Goal: Task Accomplishment & Management: Complete application form

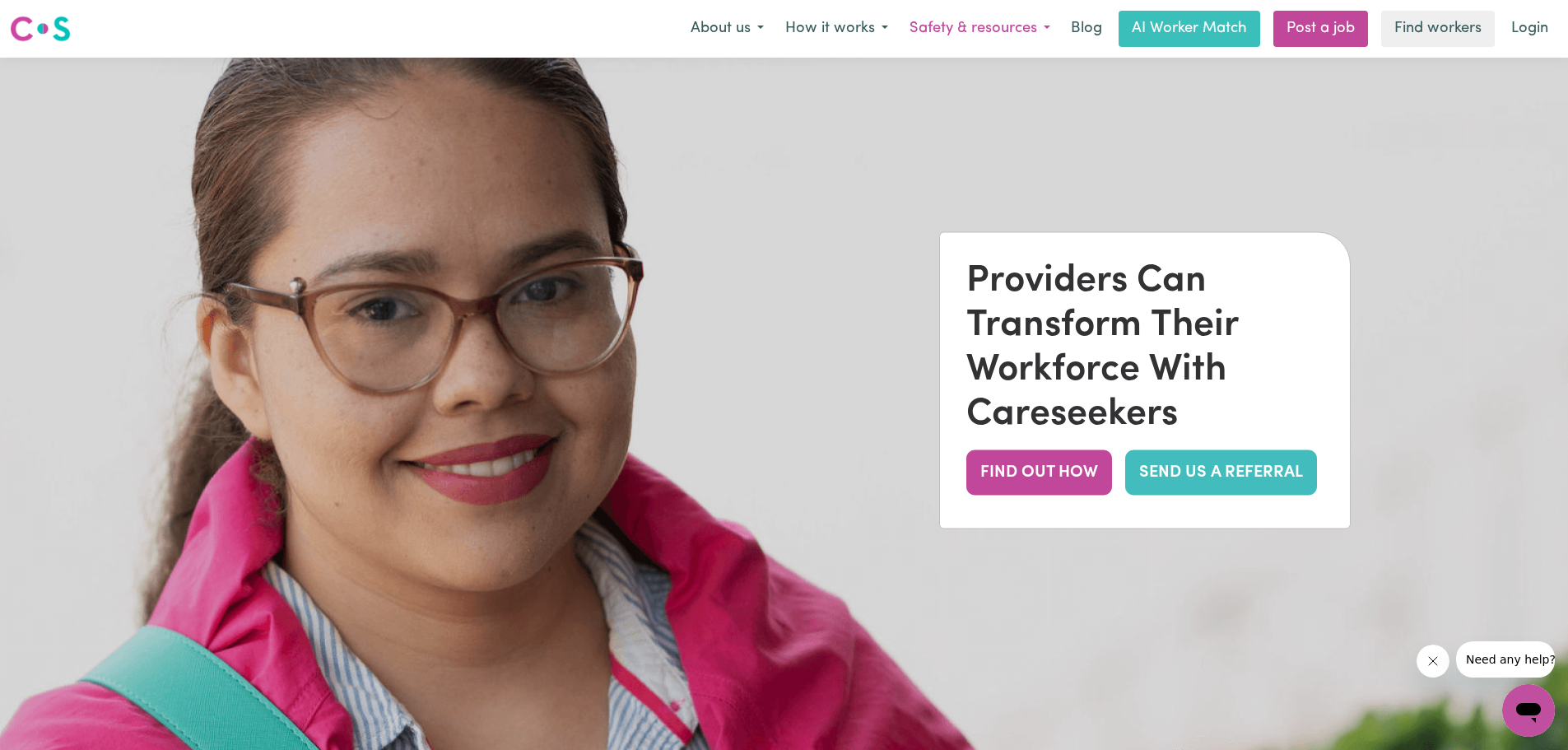
drag, startPoint x: 1029, startPoint y: 32, endPoint x: 1031, endPoint y: 39, distance: 7.3
click at [1031, 39] on button "Safety & resources" at bounding box center [980, 29] width 163 height 34
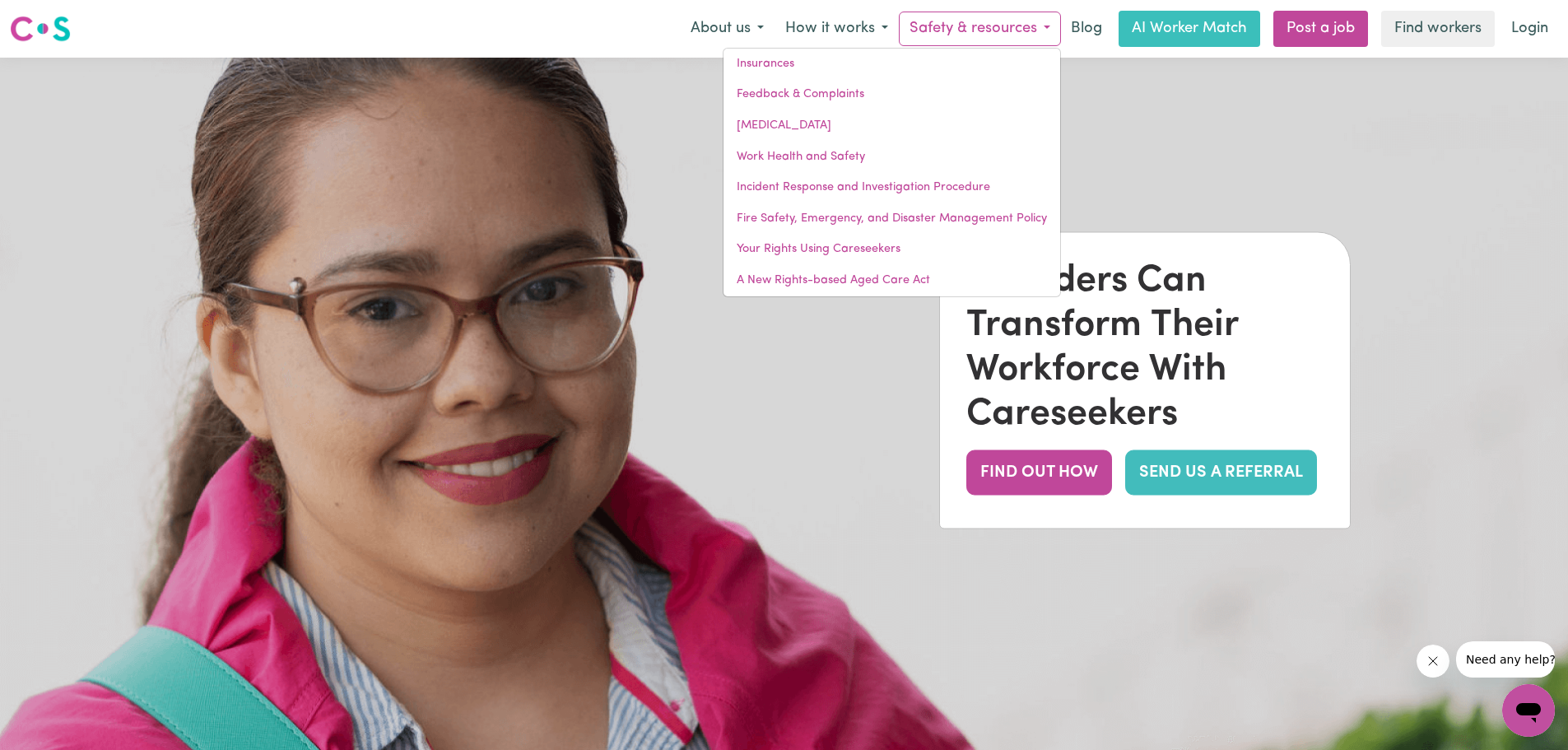
click at [1013, 26] on button "Safety & resources" at bounding box center [980, 29] width 163 height 34
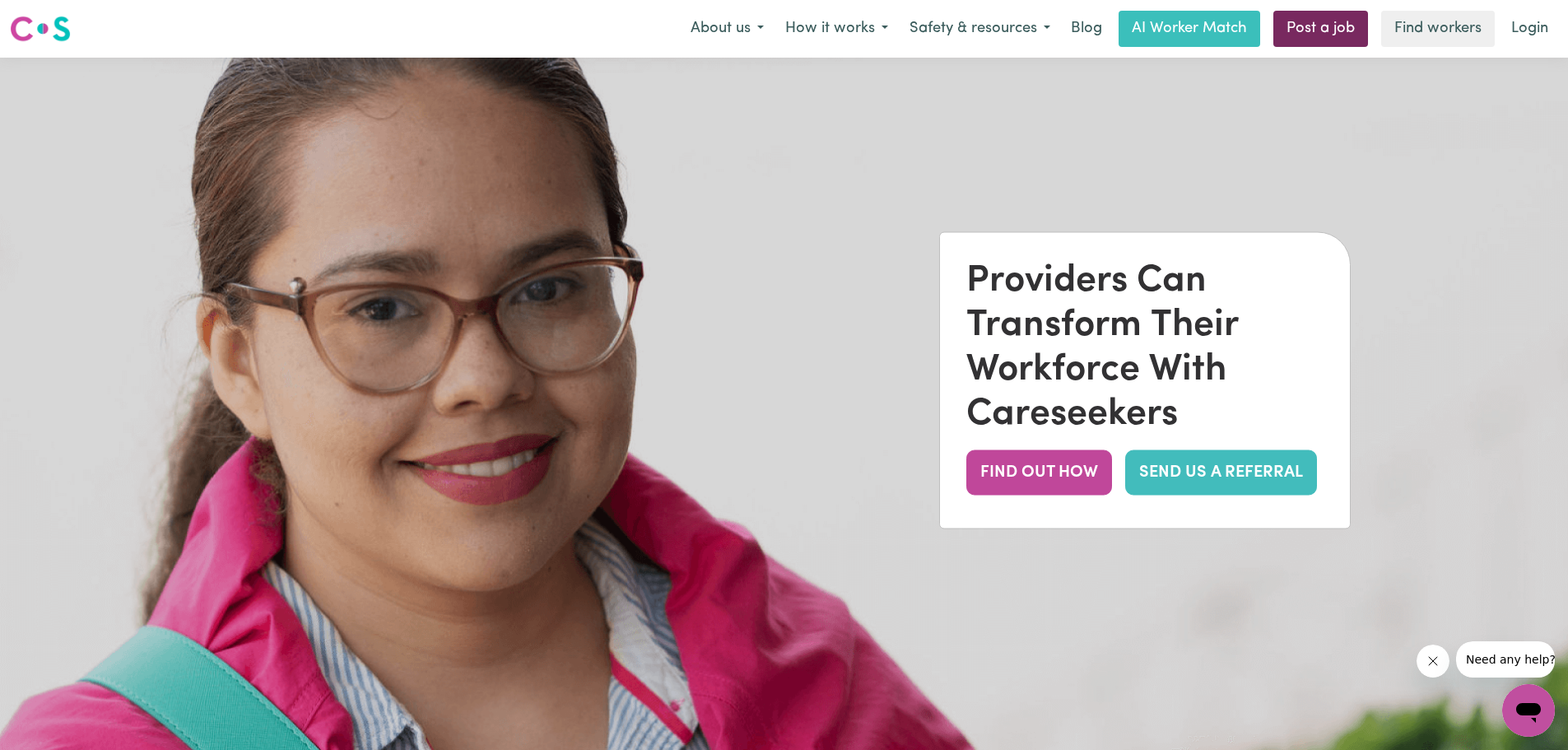
click at [1312, 42] on link "Post a job" at bounding box center [1321, 29] width 95 height 36
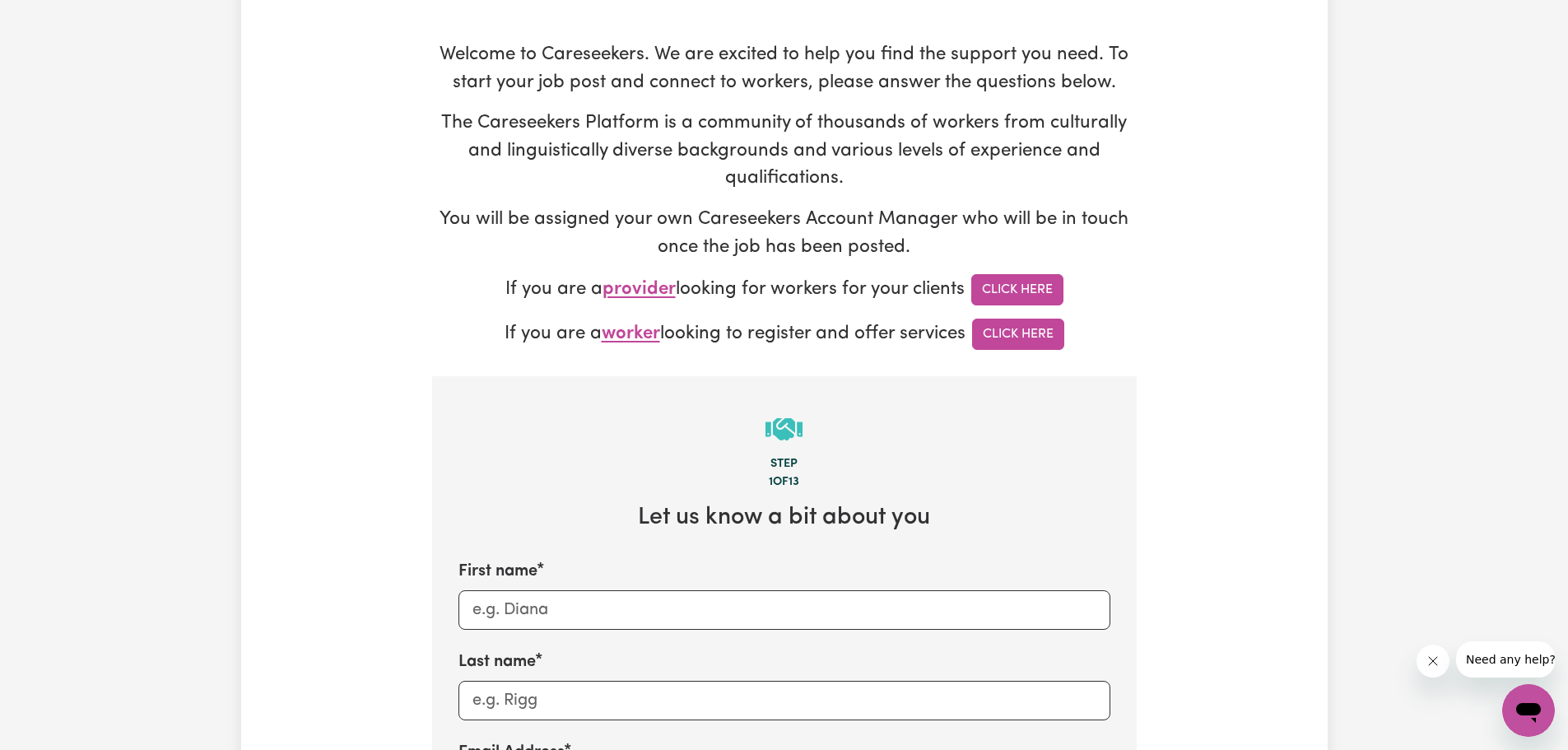
scroll to position [165, 0]
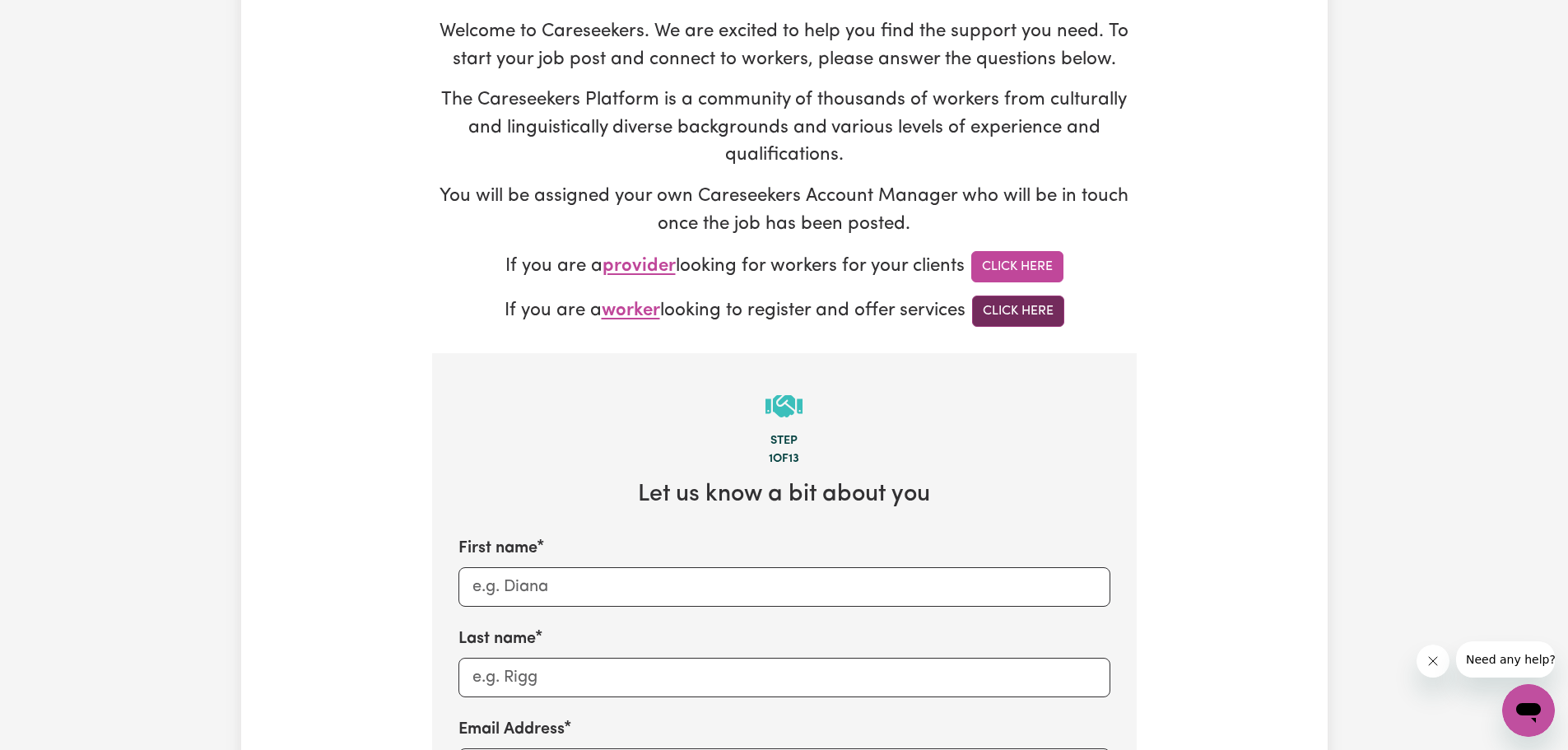
click at [994, 313] on link "Click Here" at bounding box center [1018, 311] width 93 height 32
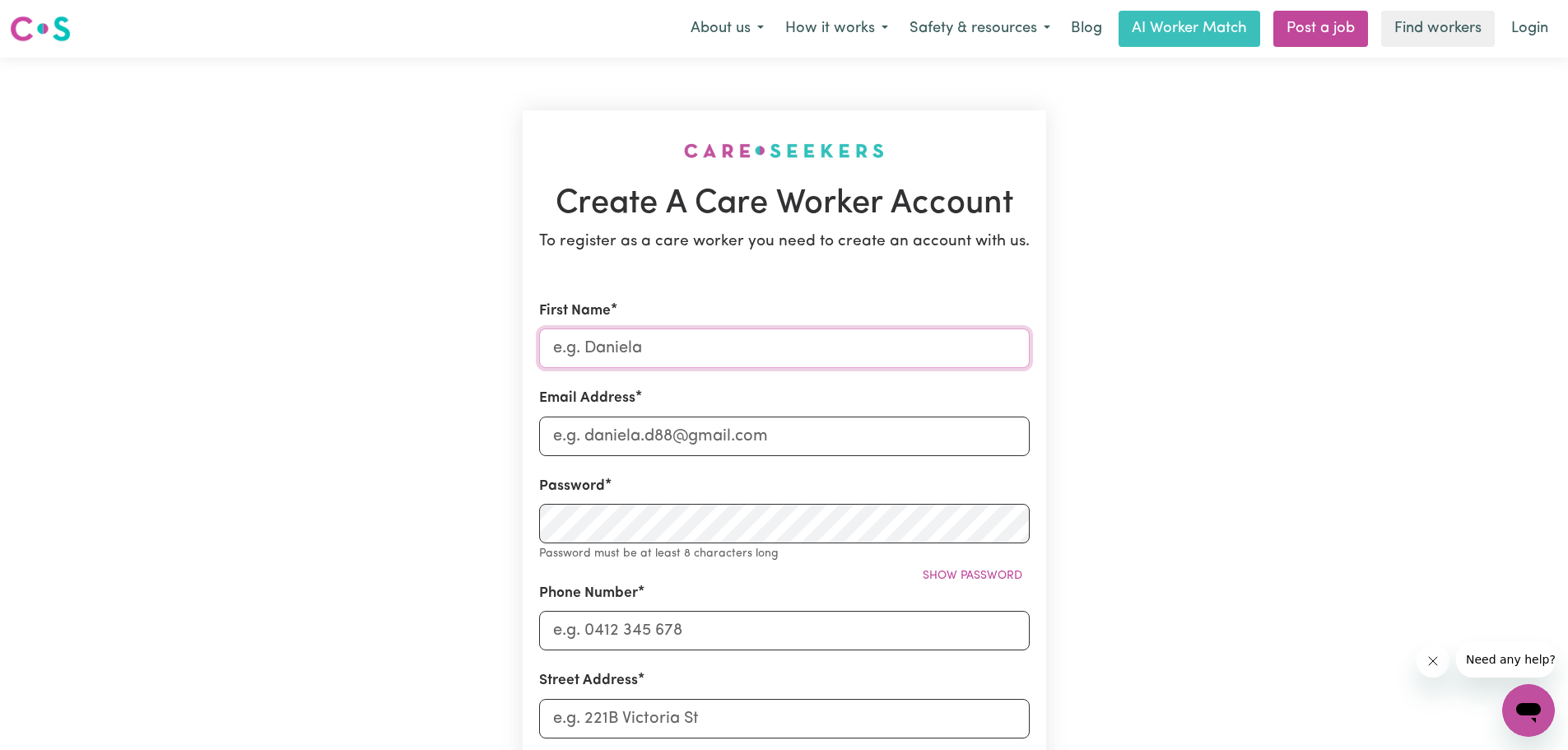
click at [639, 346] on input "First Name" at bounding box center [784, 348] width 490 height 39
type input "Right At Home [PERSON_NAME][GEOGRAPHIC_DATA]"
click at [663, 435] on input "Email Address" at bounding box center [784, 437] width 490 height 39
type input "[PERSON_NAME][EMAIL_ADDRESS][DOMAIN_NAME]"
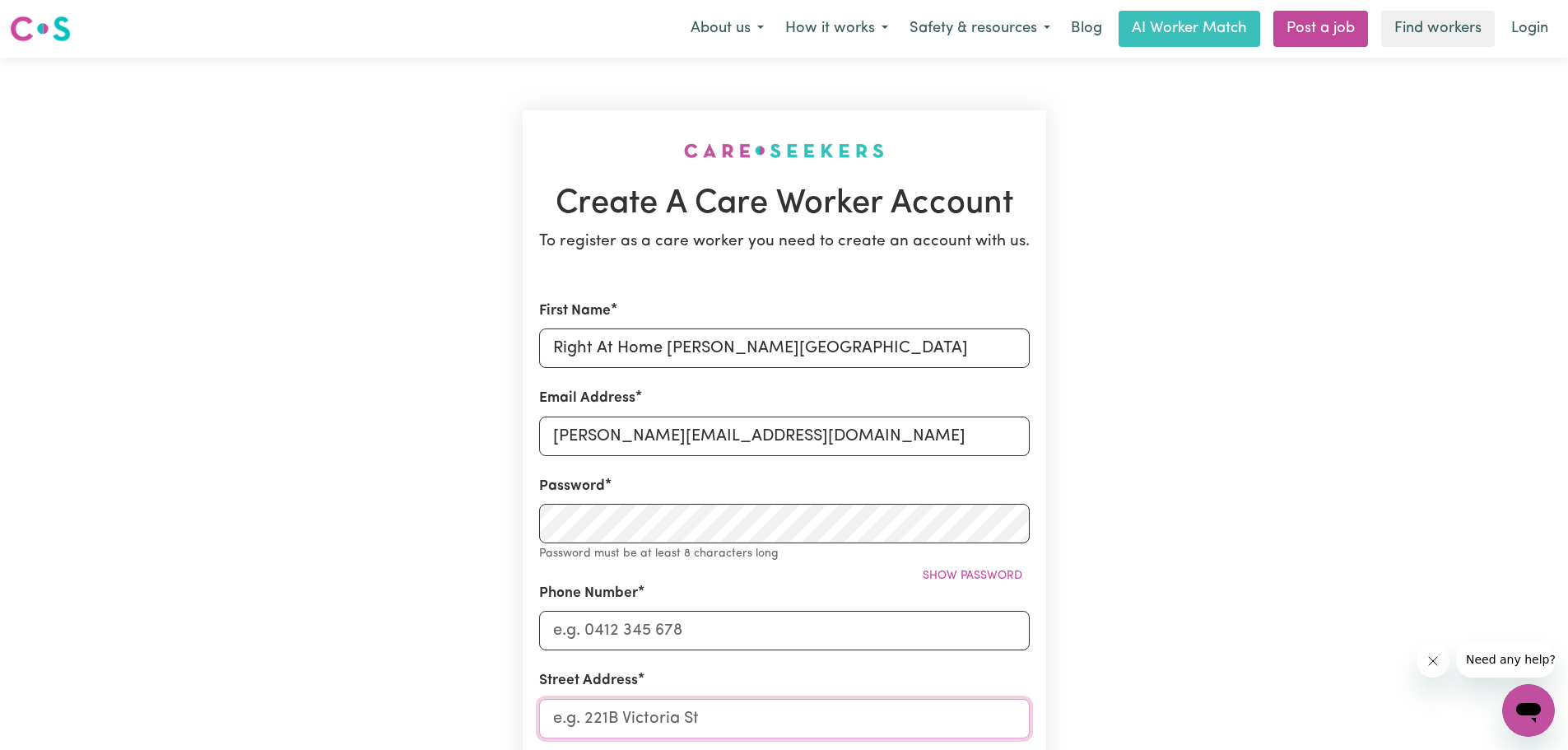
type input "[STREET_ADDRESS][PERSON_NAME]"
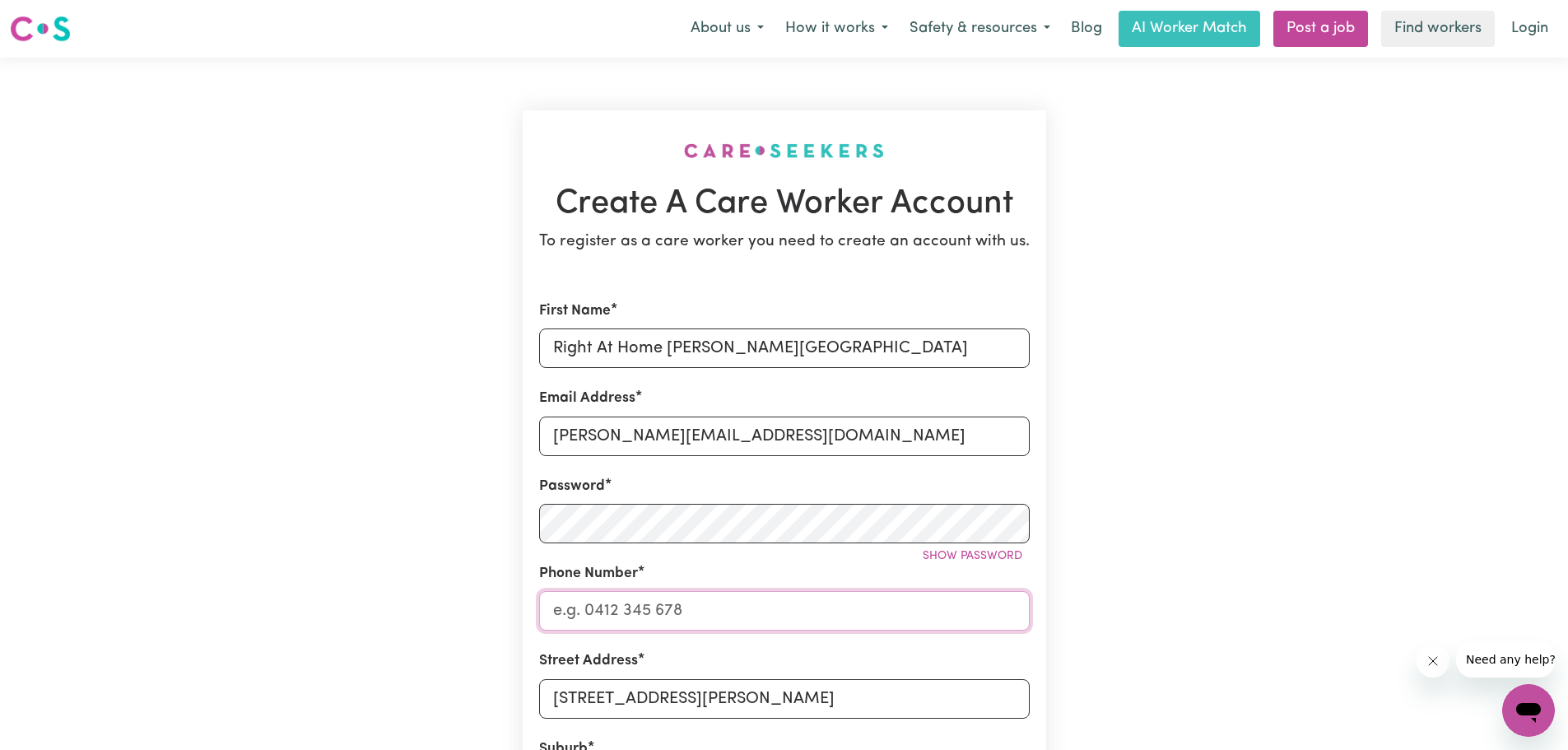
click at [659, 606] on input "Phone Number" at bounding box center [784, 611] width 490 height 39
paste input "02 8358 6097"
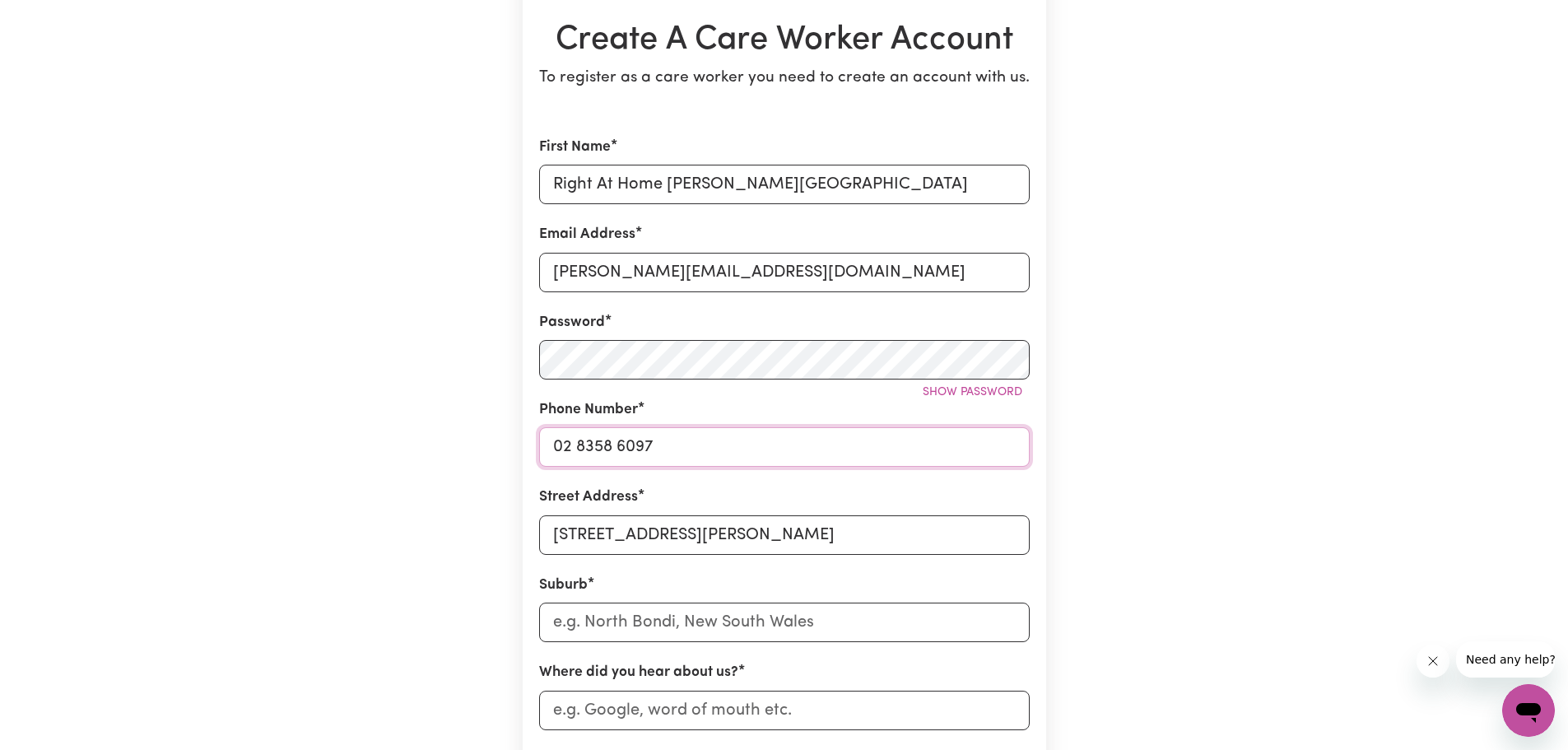
scroll to position [165, 0]
type input "02 8358 6097"
drag, startPoint x: 751, startPoint y: 521, endPoint x: 419, endPoint y: 479, distance: 334.6
click at [419, 479] on div "Create A Care Worker Account To register as a care worker you need to create an…" at bounding box center [784, 484] width 1086 height 1183
paste input "[STREET_ADDRESS]"
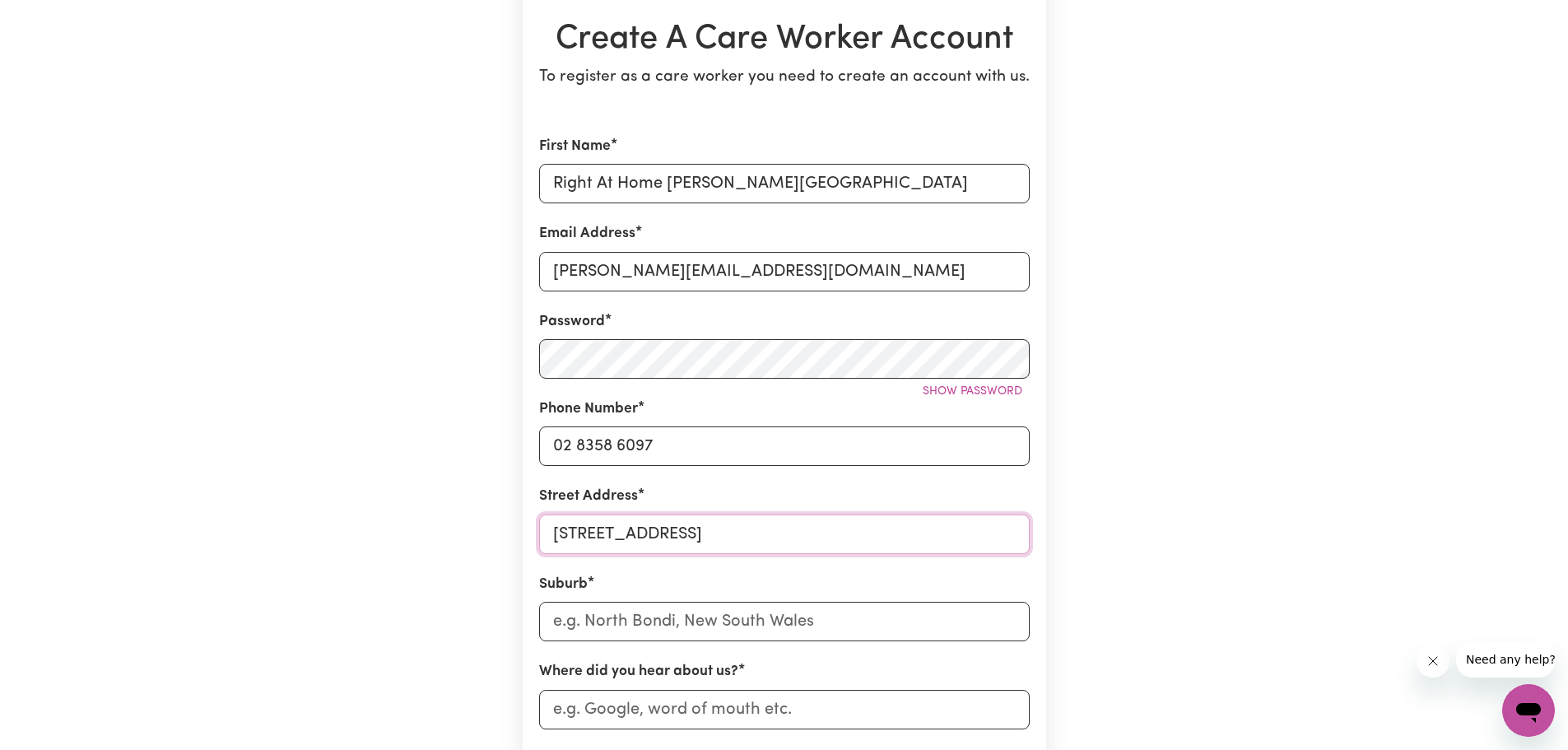
click at [769, 533] on input "[STREET_ADDRESS]" at bounding box center [784, 534] width 490 height 39
click at [848, 534] on input "[STREET_ADDRESS]" at bounding box center [784, 534] width 490 height 39
click at [794, 528] on input "[STREET_ADDRESS]" at bounding box center [784, 534] width 490 height 39
click at [794, 526] on input "[STREET_ADDRESS]" at bounding box center [784, 534] width 490 height 39
type input "[STREET_ADDRESS]"
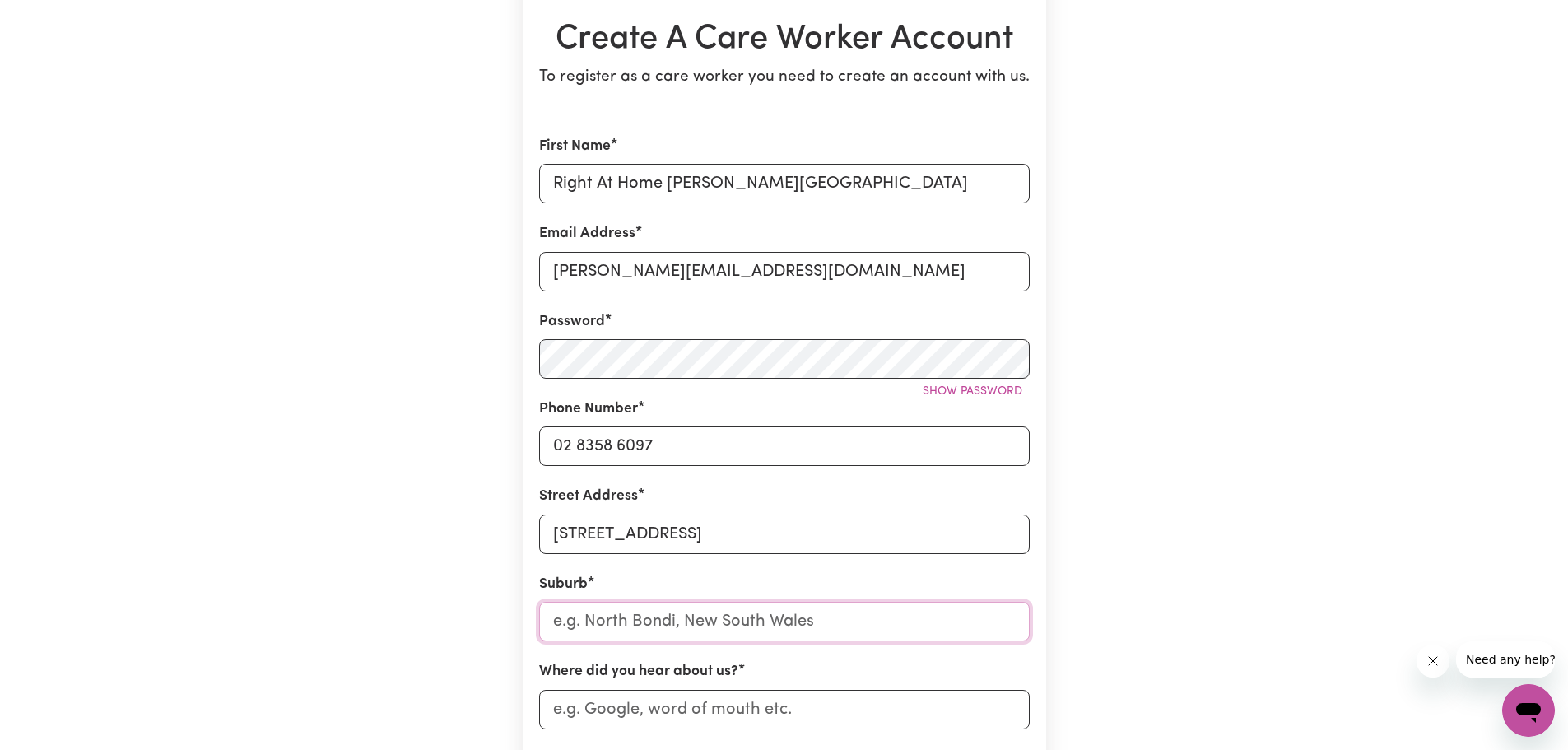
paste input "Randwick"
type input "Randwick"
type input "[GEOGRAPHIC_DATA], [GEOGRAPHIC_DATA], 2031"
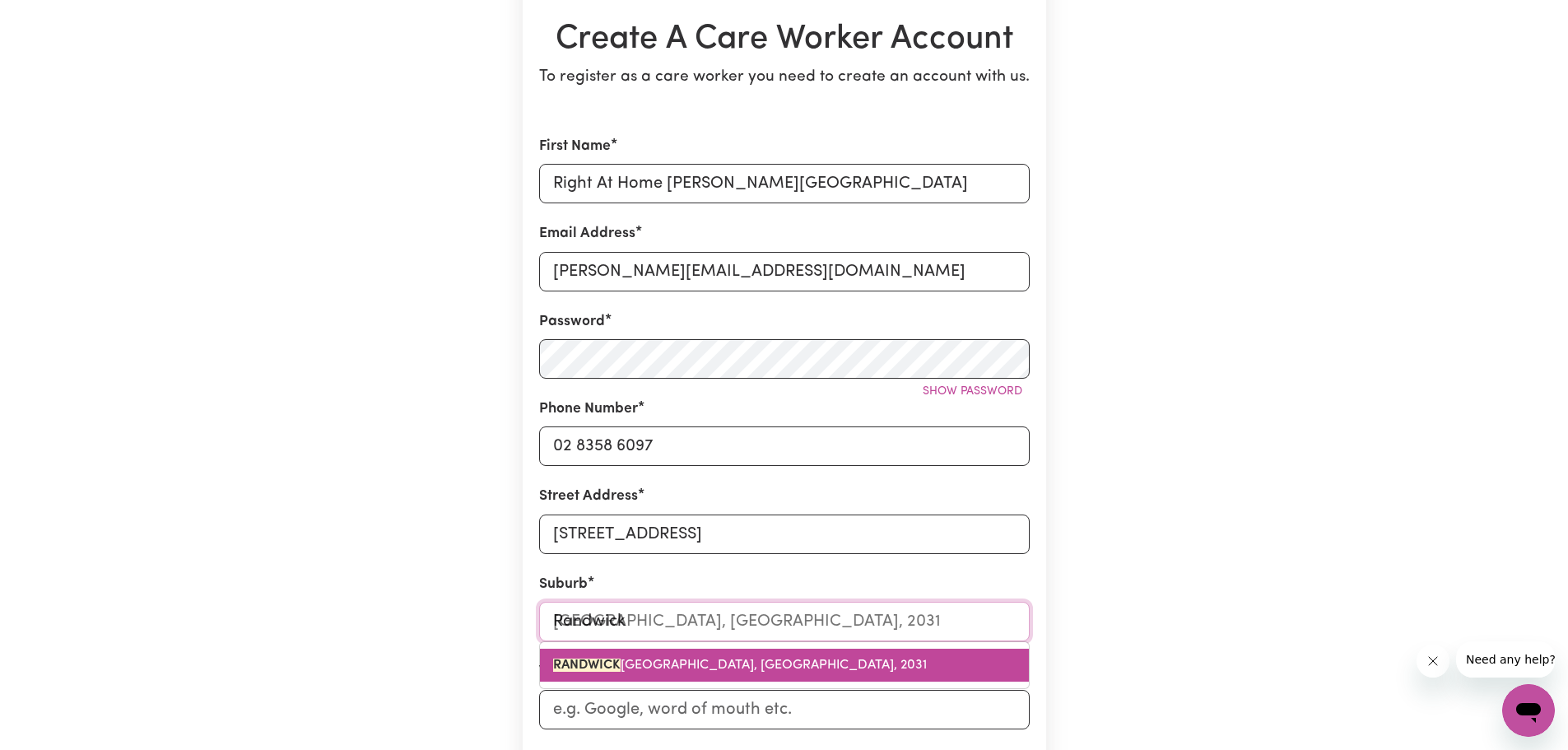
click at [729, 669] on span "[GEOGRAPHIC_DATA], [GEOGRAPHIC_DATA], 2031" at bounding box center [740, 665] width 373 height 13
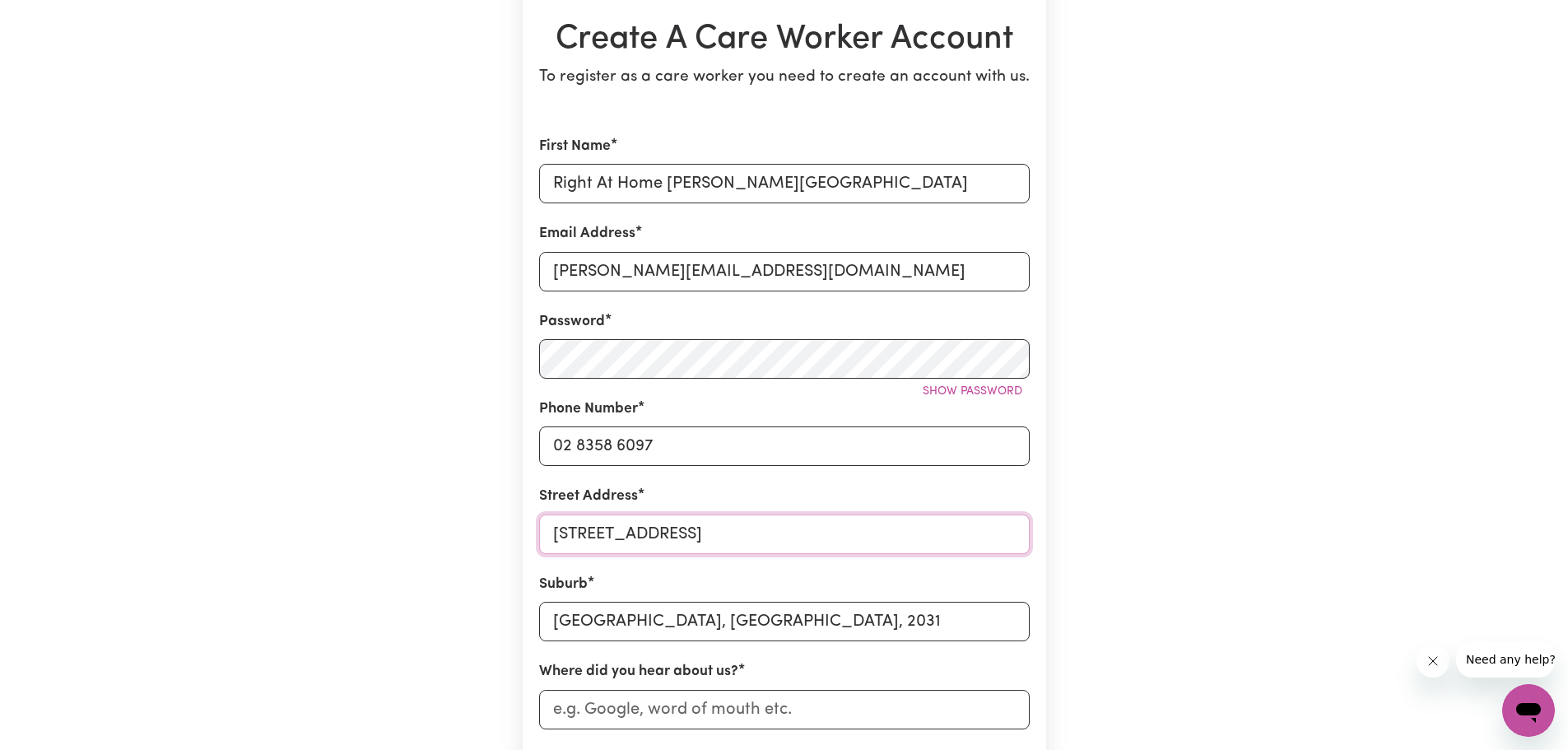
drag, startPoint x: 882, startPoint y: 532, endPoint x: 769, endPoint y: 529, distance: 113.0
click at [769, 529] on input "[STREET_ADDRESS]" at bounding box center [784, 534] width 490 height 39
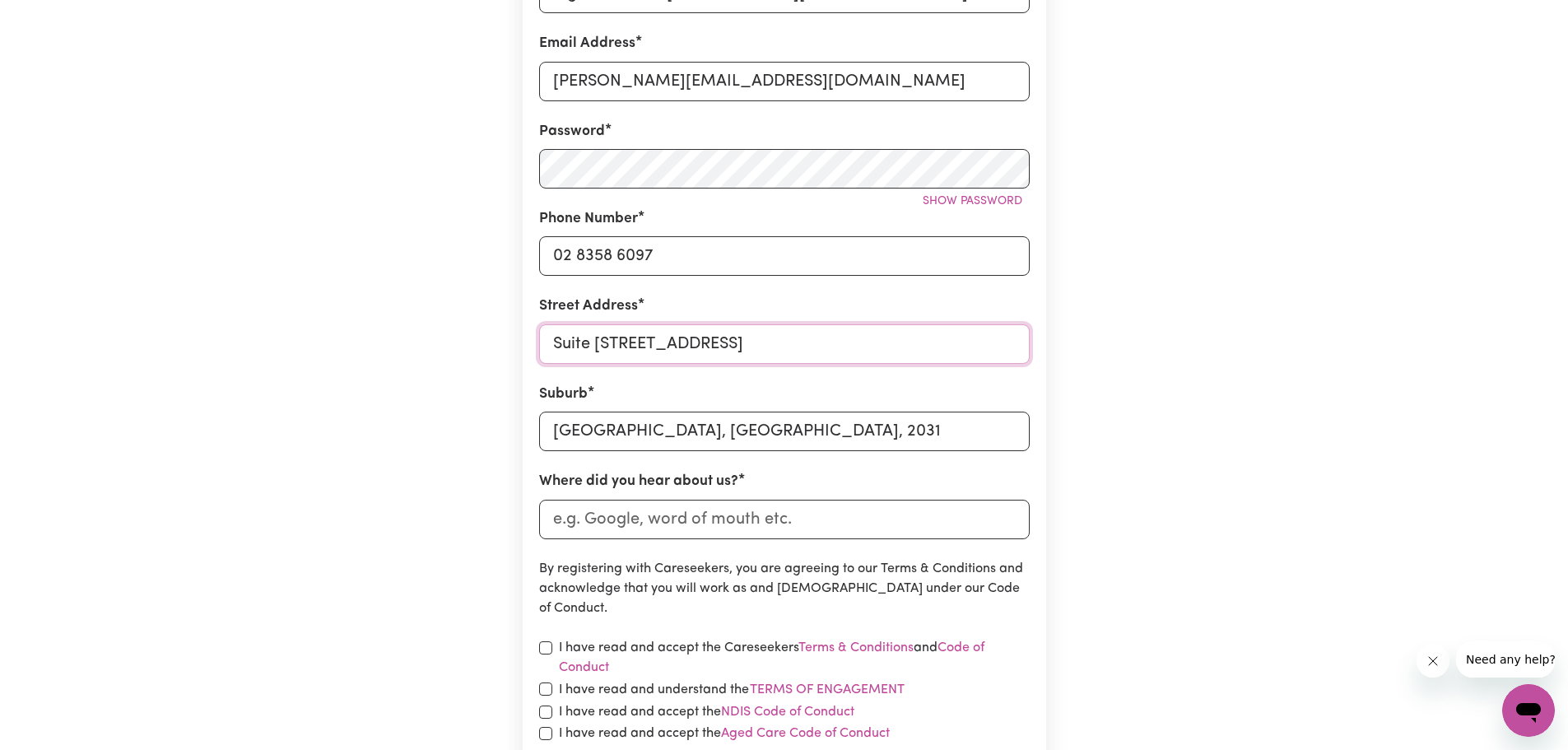
scroll to position [357, 0]
type input "Suite [STREET_ADDRESS]"
click at [697, 519] on input "Where did you hear about us?" at bounding box center [784, 518] width 490 height 39
type input "g"
type input "Google"
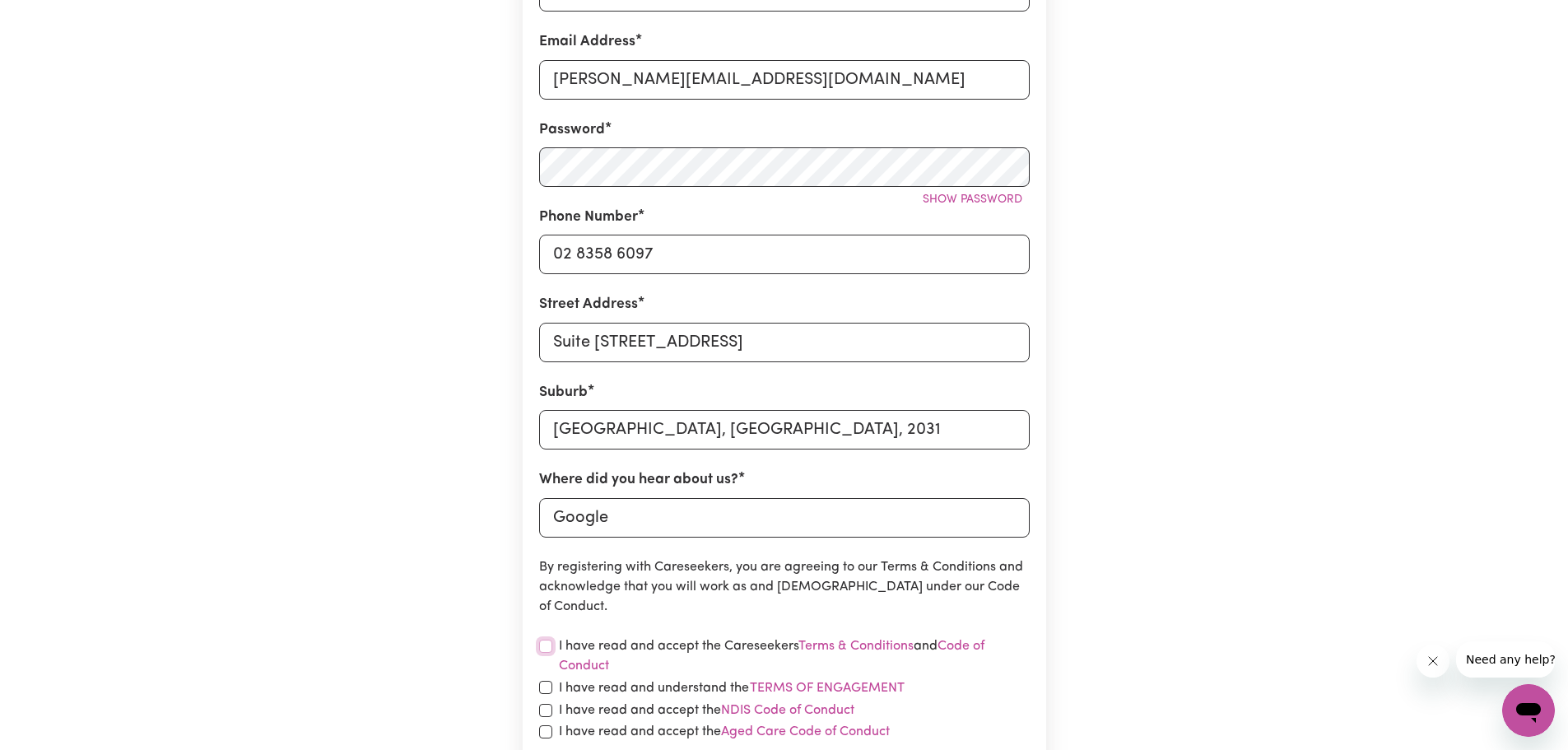
click at [544, 649] on input "checkbox" at bounding box center [545, 646] width 13 height 13
checkbox input "true"
click at [541, 693] on input "checkbox" at bounding box center [545, 687] width 13 height 13
checkbox input "true"
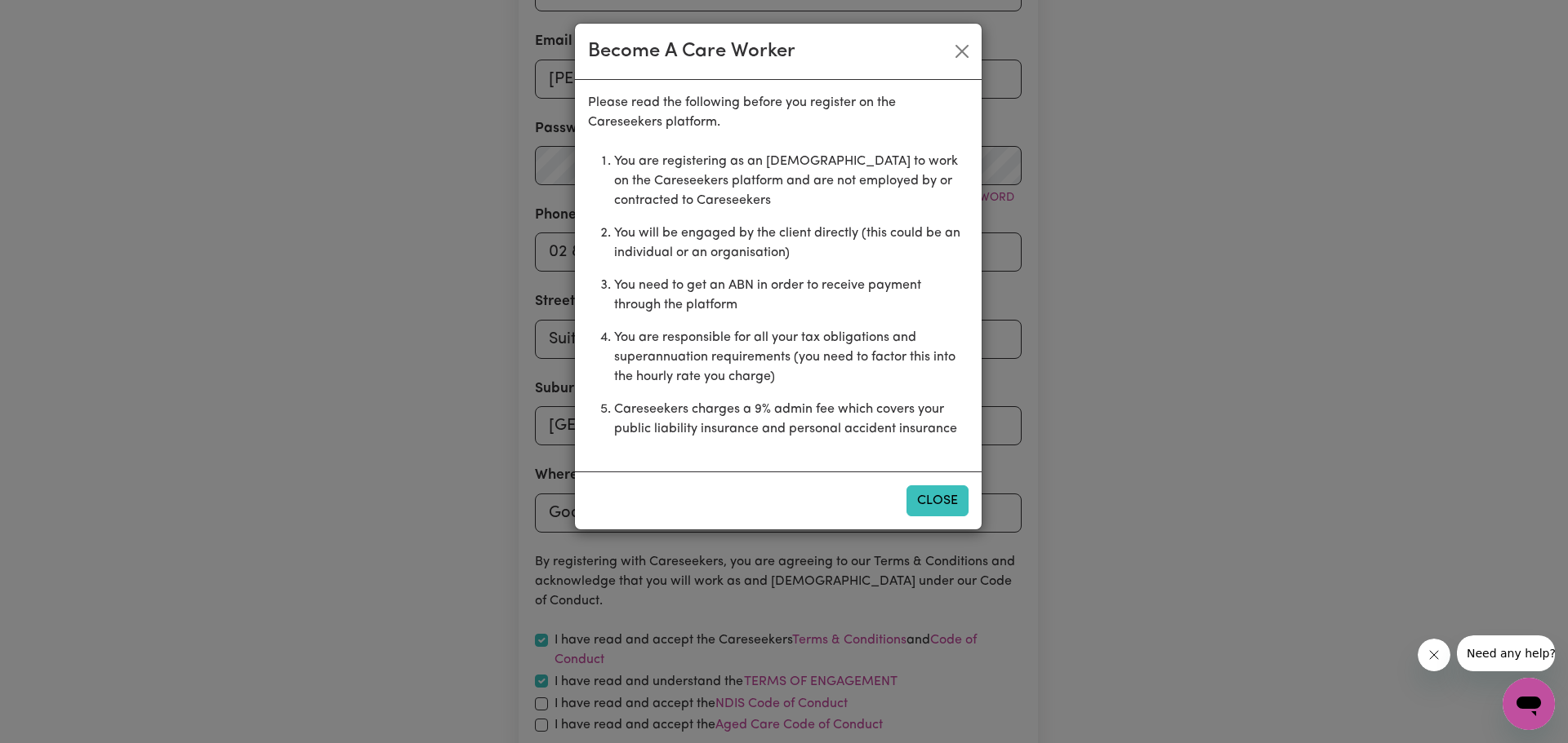
drag, startPoint x: 946, startPoint y: 494, endPoint x: 933, endPoint y: 486, distance: 15.3
click at [933, 486] on button "Close" at bounding box center [938, 501] width 63 height 31
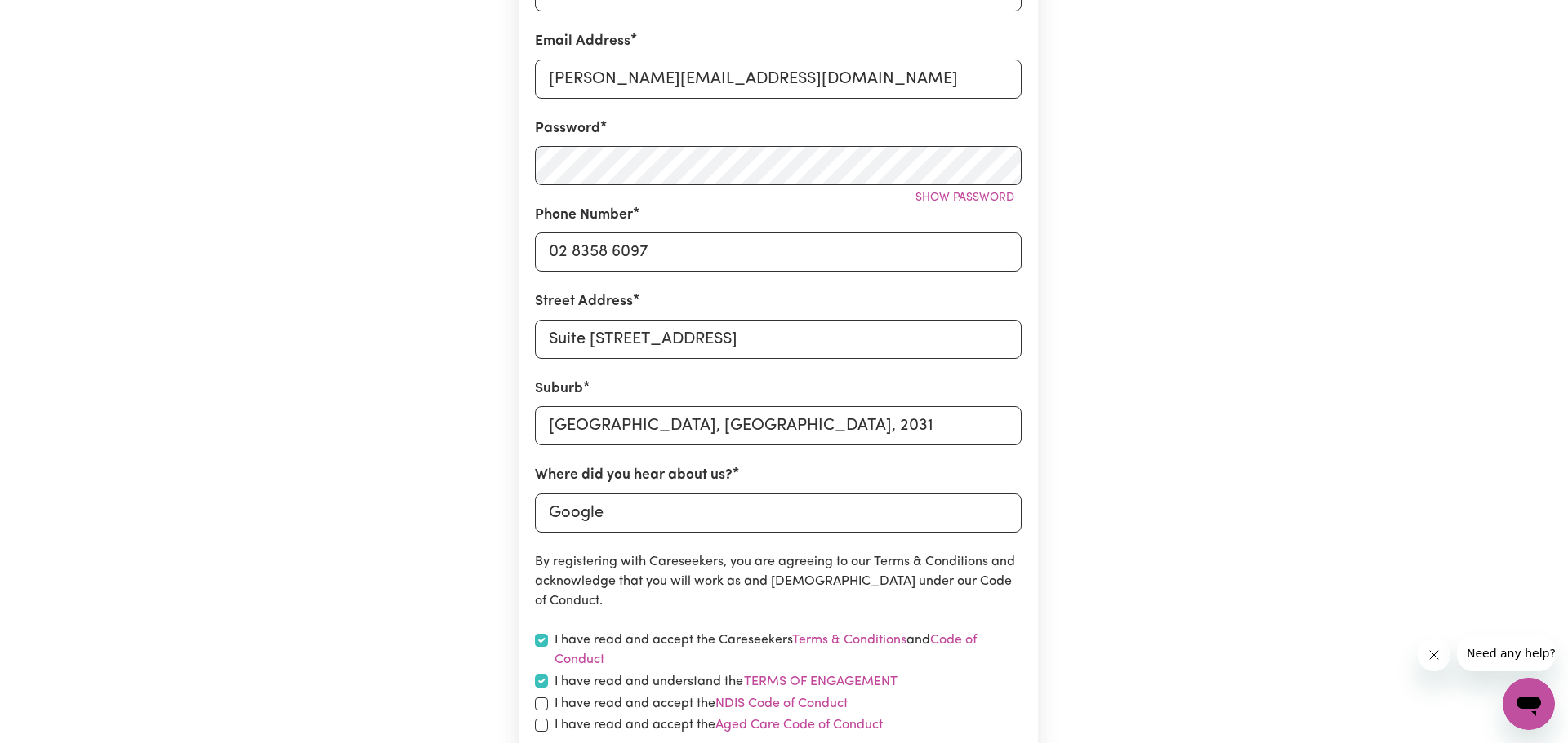
click at [933, 475] on button "Close" at bounding box center [938, 461] width 63 height 31
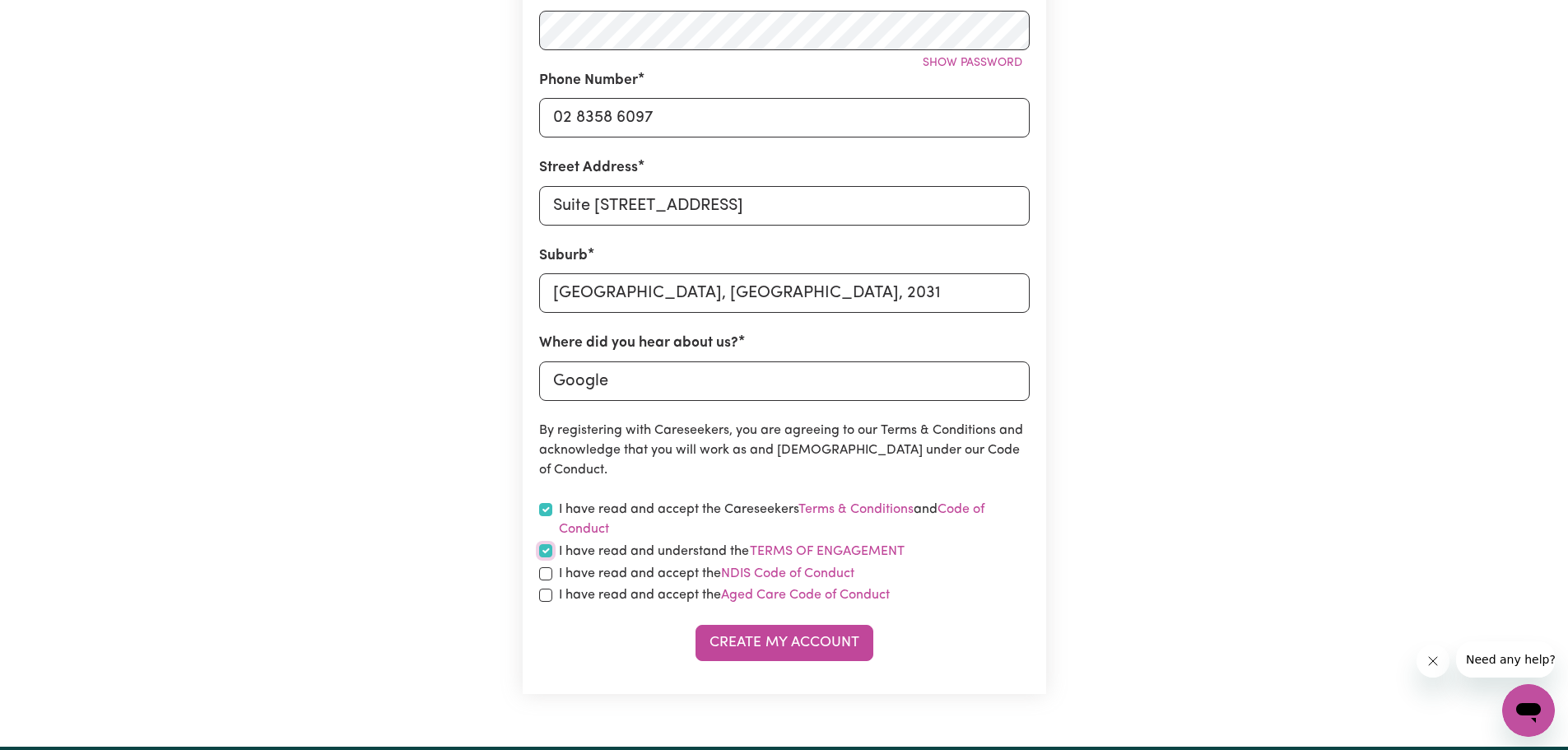
scroll to position [494, 0]
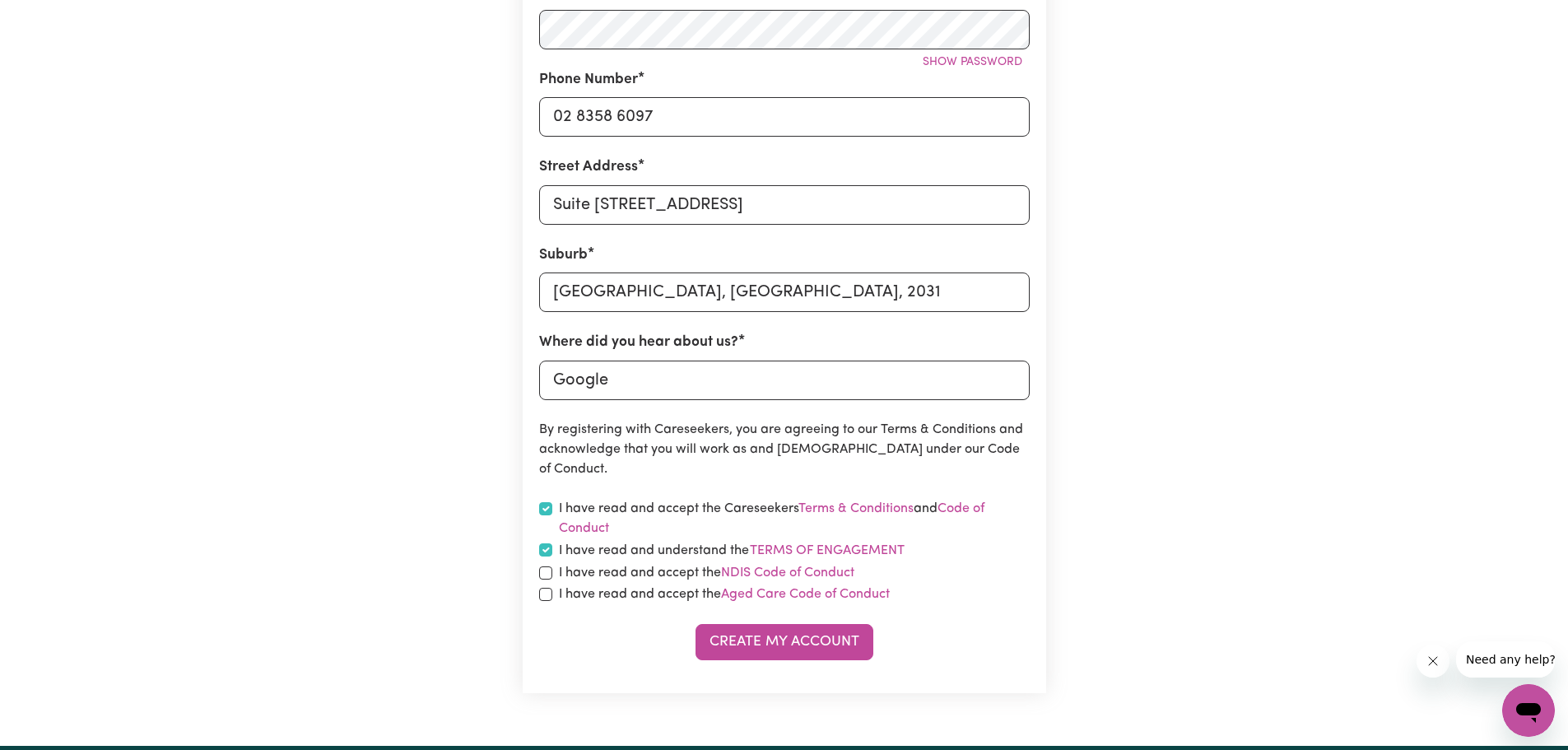
drag, startPoint x: 537, startPoint y: 574, endPoint x: 539, endPoint y: 584, distance: 10.2
click at [539, 576] on section "Create A Care Worker Account To register as a care worker you need to create an…" at bounding box center [785, 155] width 524 height 1077
click at [555, 570] on div "I have read and accept the NDIS Code of Conduct" at bounding box center [784, 574] width 490 height 20
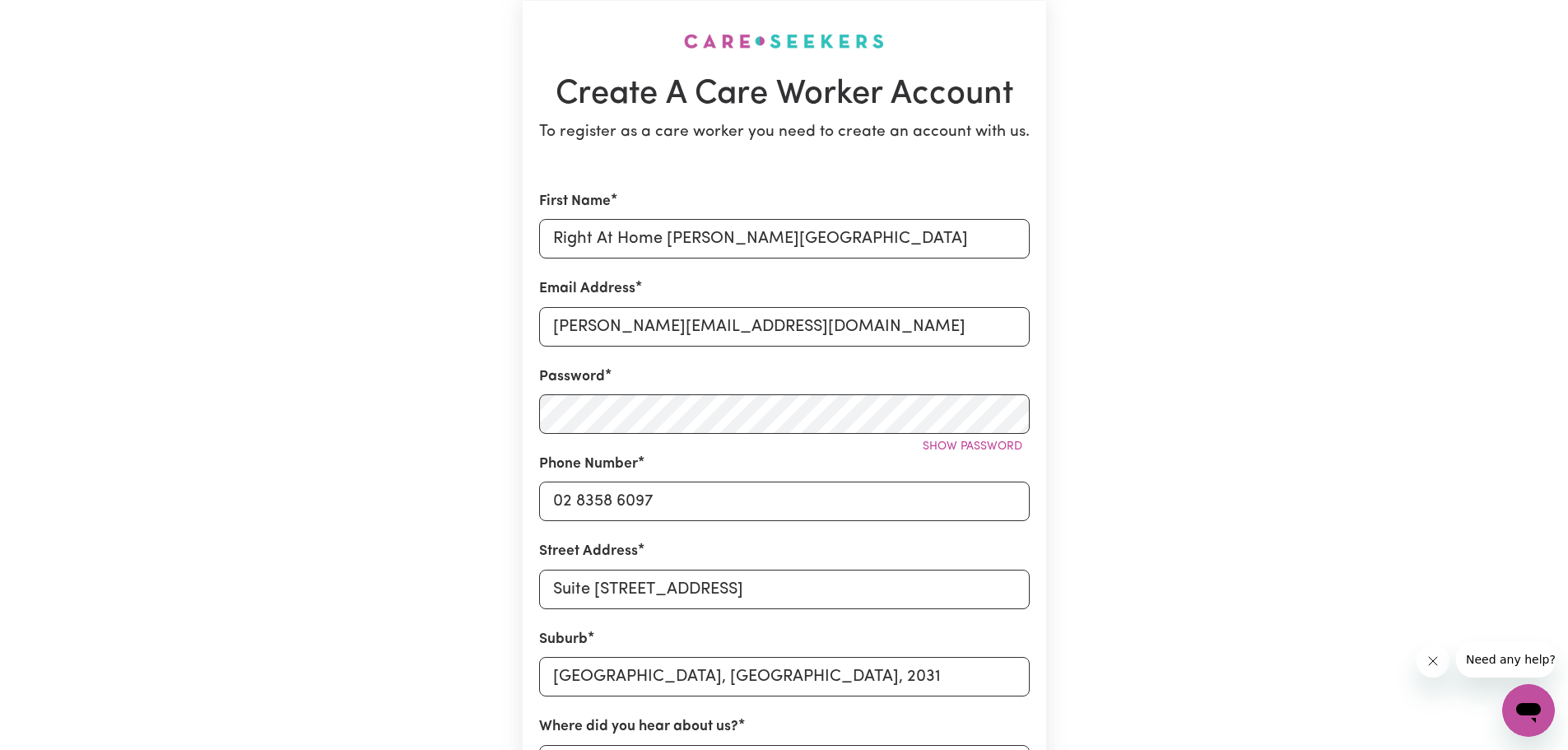
scroll to position [0, 0]
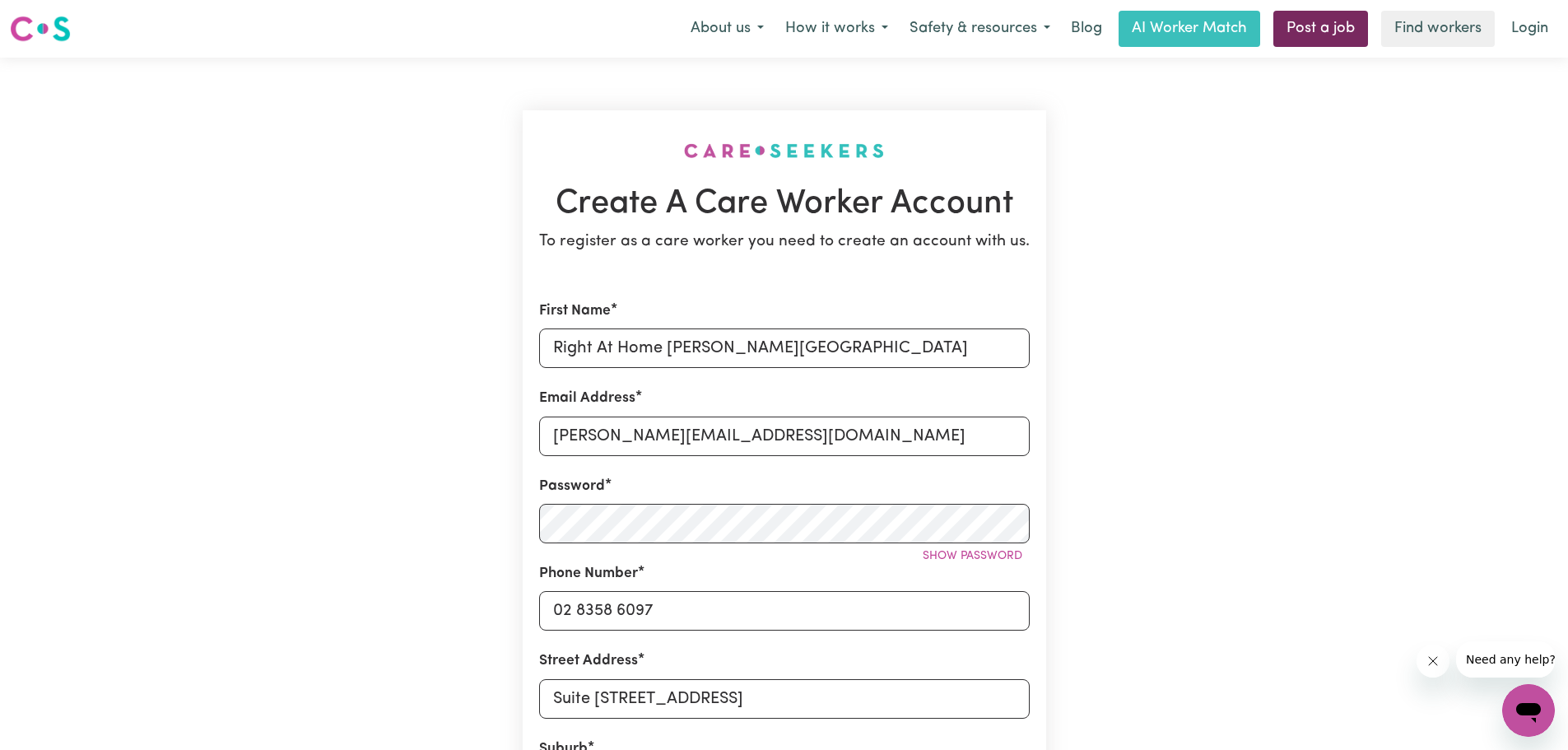
click at [1329, 18] on link "Post a job" at bounding box center [1321, 29] width 95 height 36
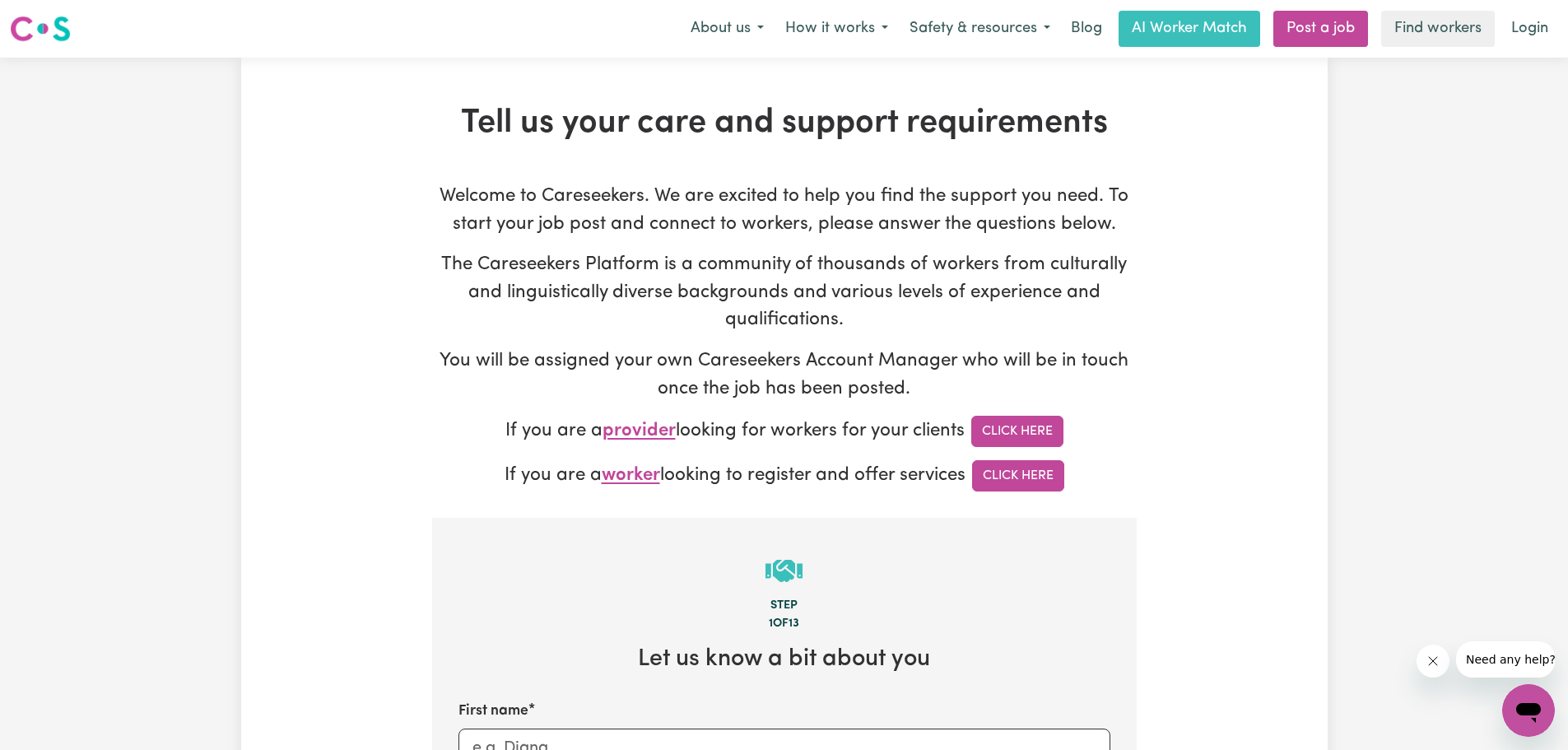
drag, startPoint x: 745, startPoint y: 399, endPoint x: 756, endPoint y: 416, distance: 20.2
click at [745, 399] on p "You will be assigned your own Careseekers Account Manager who will be in touch …" at bounding box center [784, 375] width 704 height 55
type input "[PERSON_NAME][EMAIL_ADDRESS][DOMAIN_NAME]"
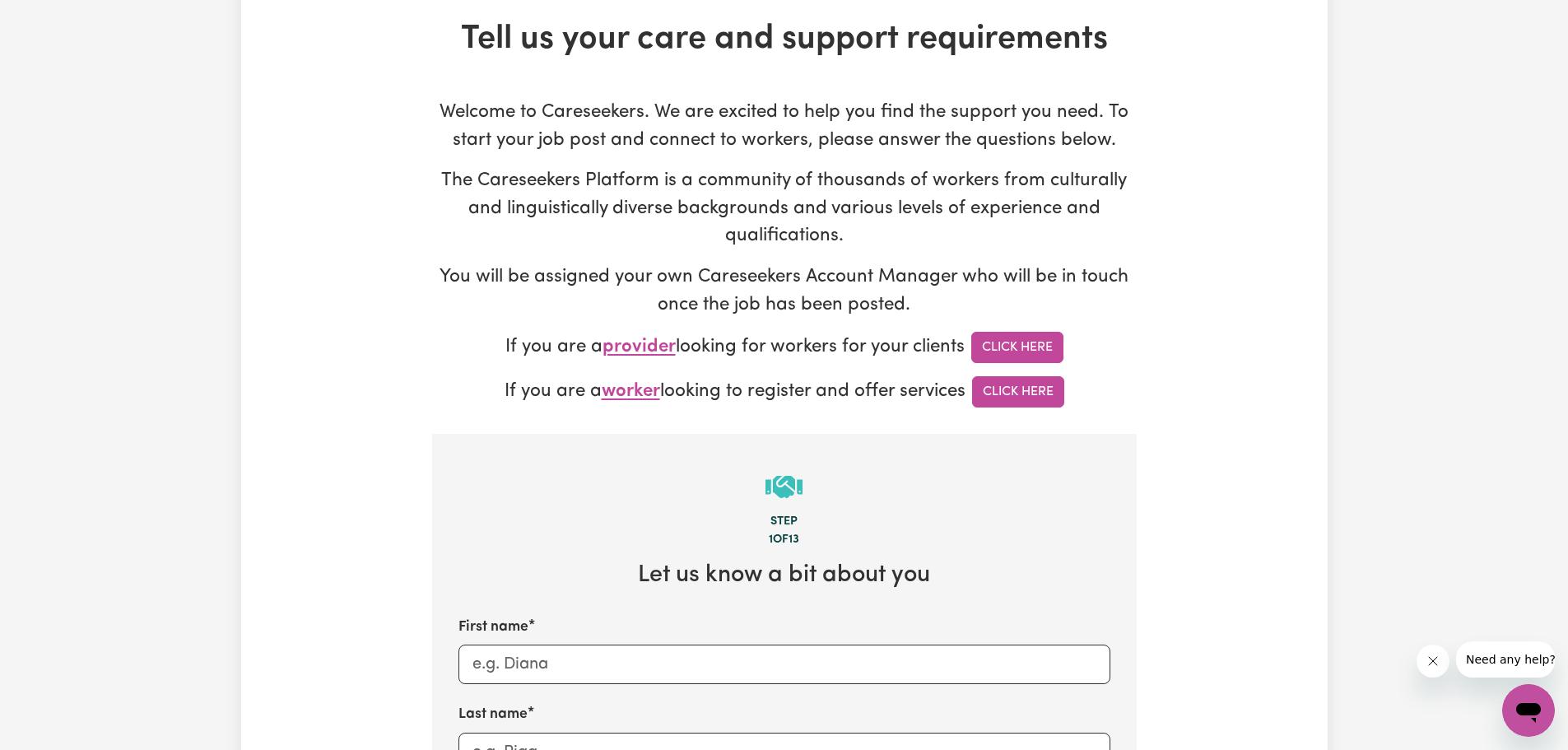
scroll to position [83, 0]
click at [650, 349] on span "provider" at bounding box center [639, 349] width 73 height 19
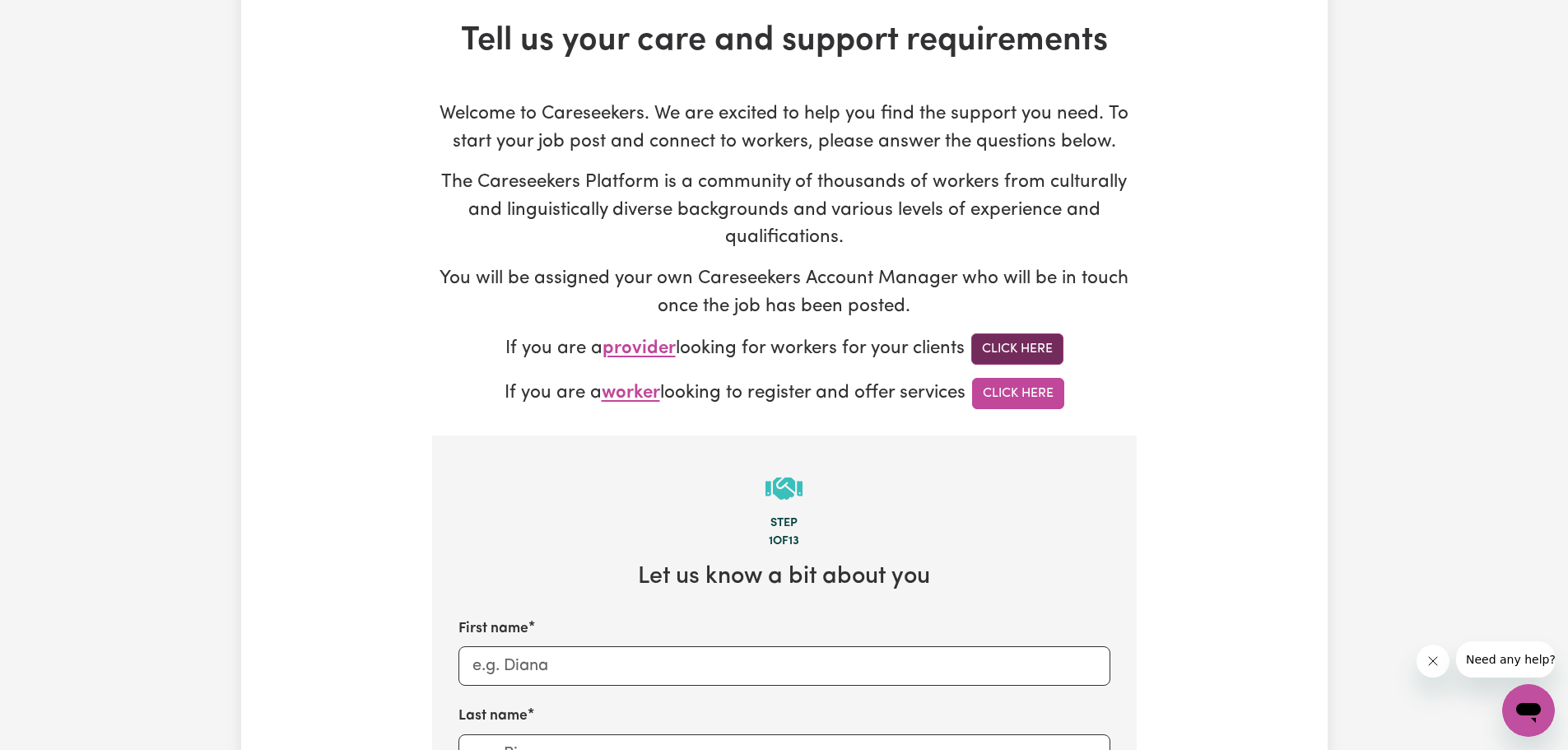
click at [1040, 344] on link "Click Here" at bounding box center [1017, 350] width 93 height 32
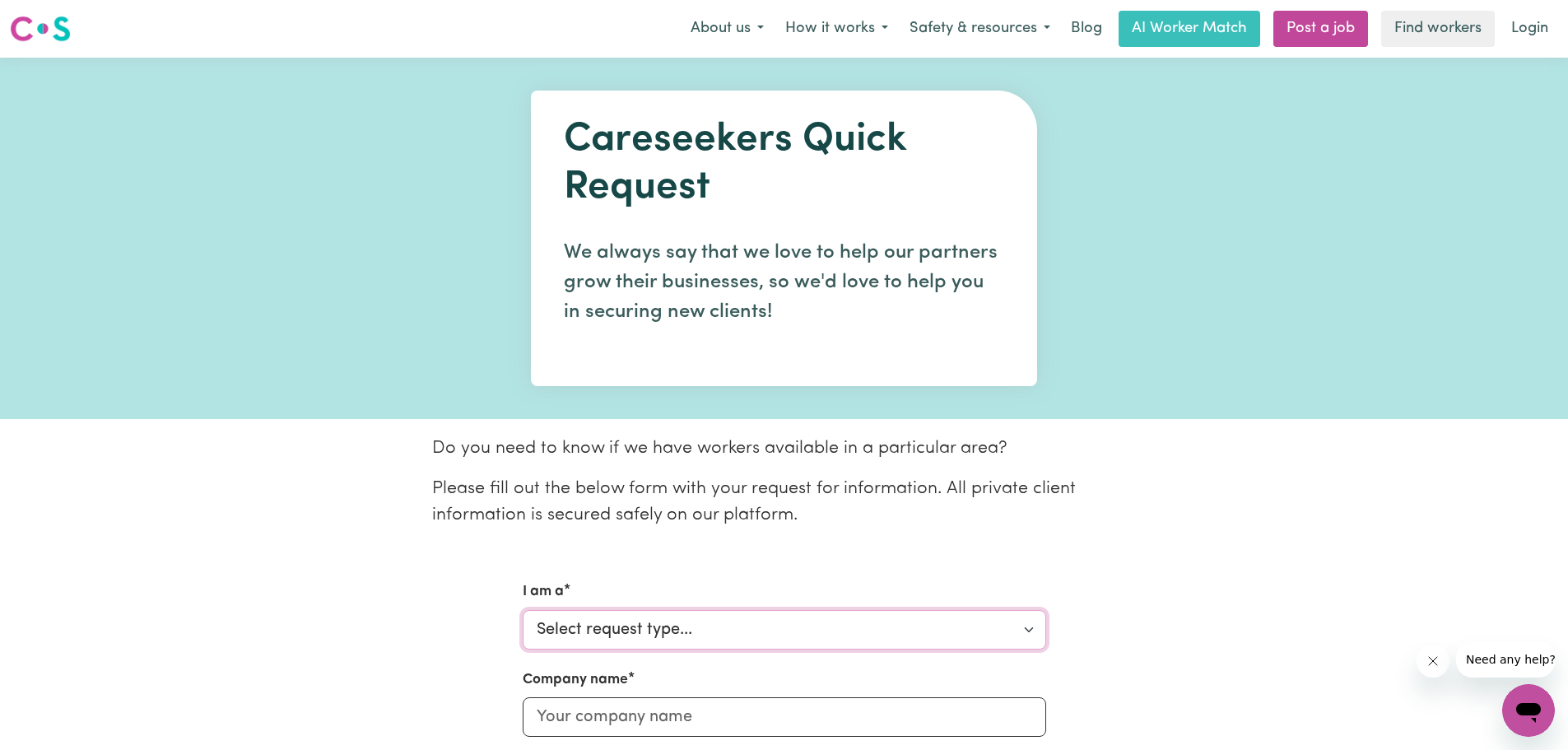
click at [629, 624] on select "Select request type... Individual looking for care and support for myself and m…" at bounding box center [785, 630] width 524 height 39
select select "Organisation"
click at [523, 610] on select "Select request type... Individual looking for care and support for myself and m…" at bounding box center [785, 630] width 524 height 39
click at [971, 600] on div "I am a Select request type... Individual looking for care and support for mysel…" at bounding box center [785, 615] width 524 height 68
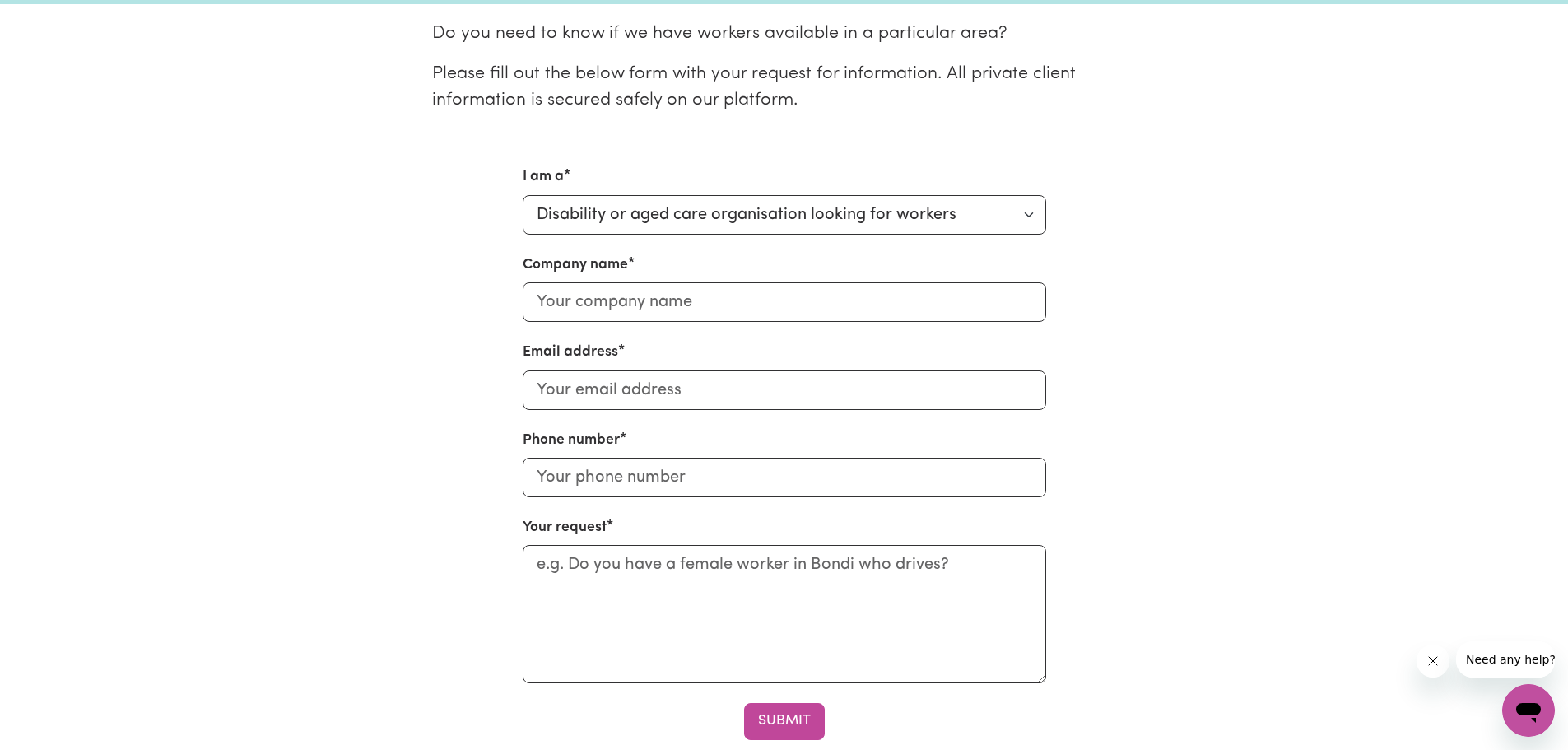
scroll to position [412, 0]
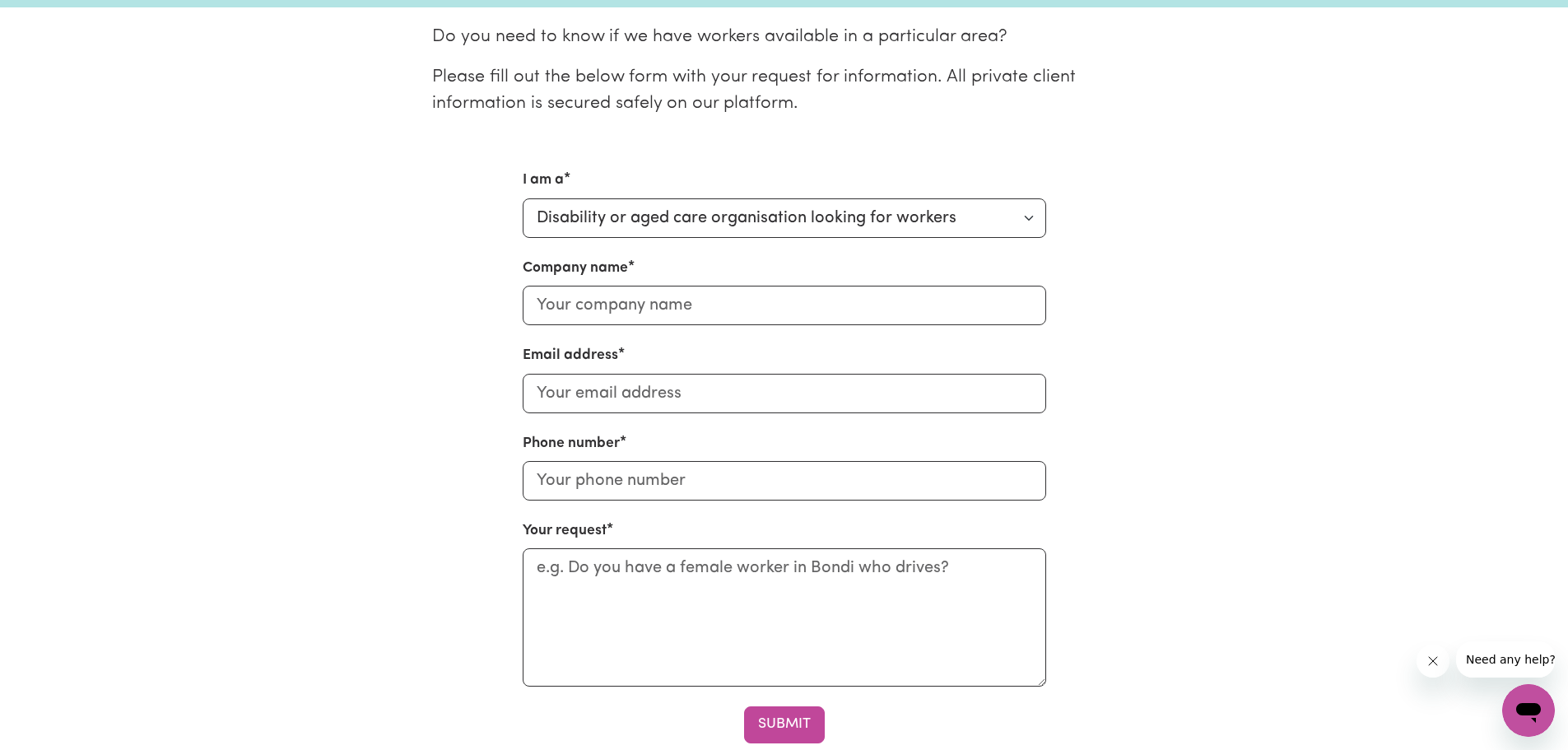
click at [568, 41] on p "Do you need to know if we have workers available in a particular area?" at bounding box center [784, 36] width 704 height 27
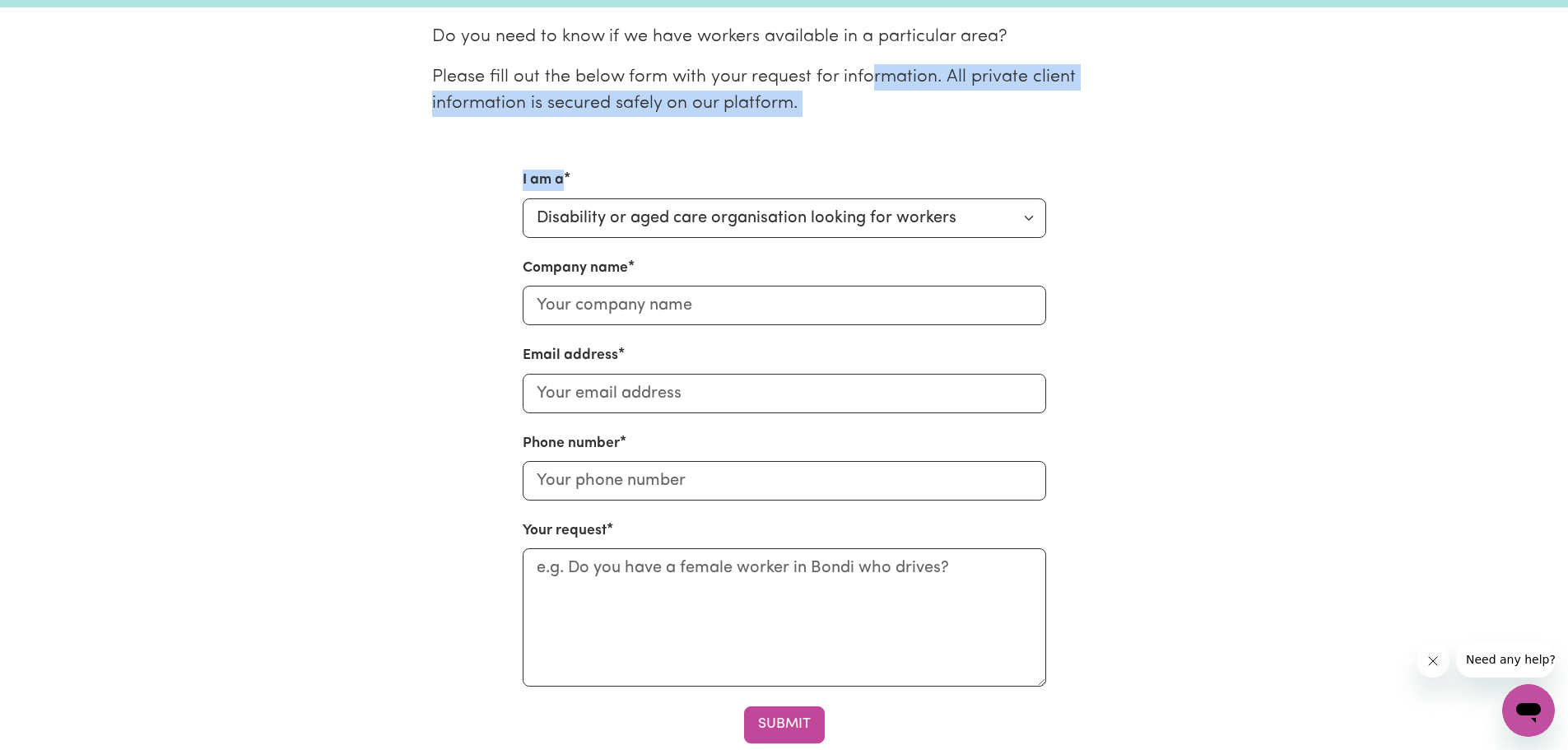
drag, startPoint x: 870, startPoint y: 154, endPoint x: 871, endPoint y: 63, distance: 91.0
click at [871, 63] on div "Do you need to know if we have workers available in a particular area? Please f…" at bounding box center [784, 383] width 1067 height 719
click at [884, 107] on p "Please fill out the below form with your request for information. All private c…" at bounding box center [784, 91] width 704 height 53
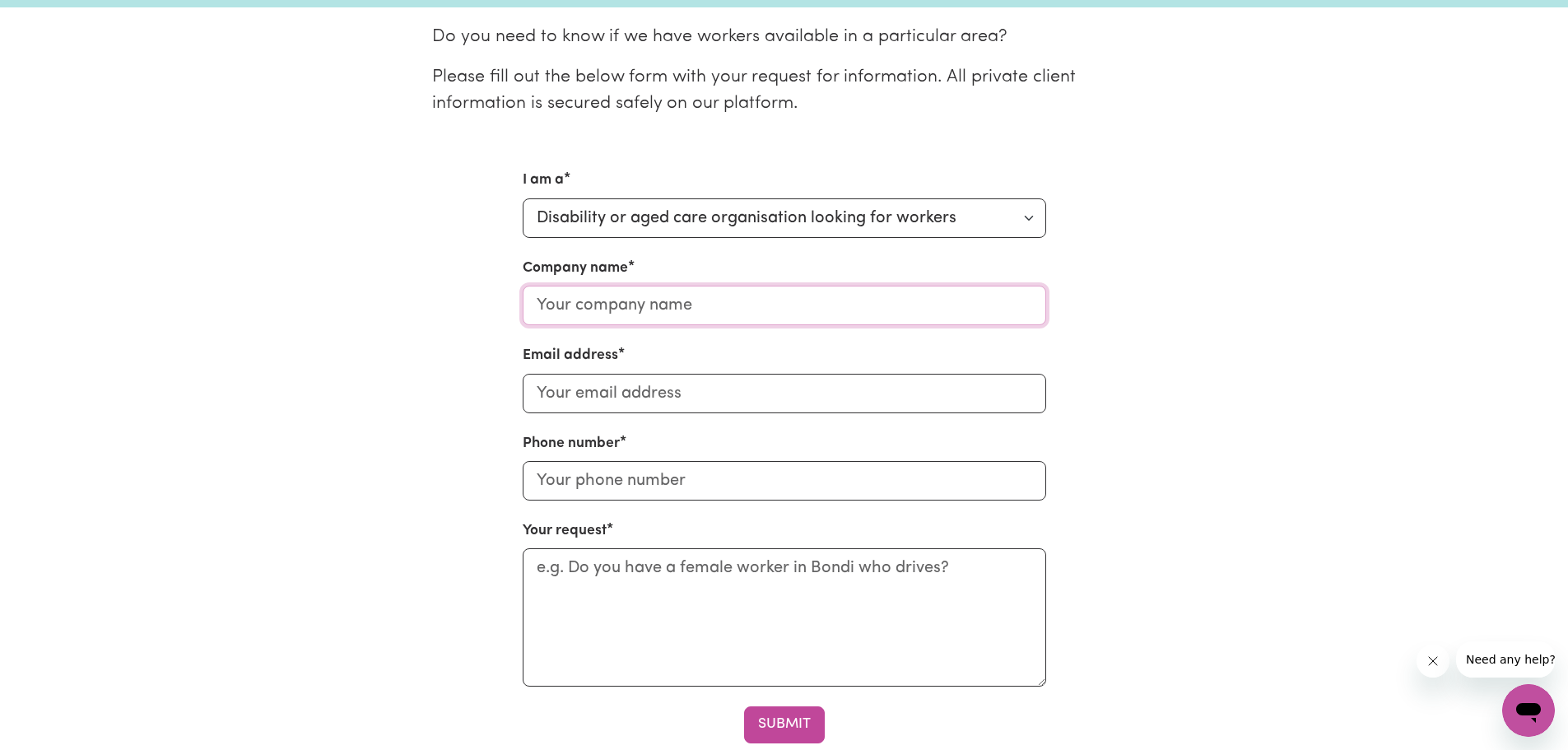
drag, startPoint x: 598, startPoint y: 297, endPoint x: 598, endPoint y: 312, distance: 15.0
click at [598, 300] on input "Company name" at bounding box center [785, 306] width 524 height 39
type input "RAH"
type input "[PERSON_NAME][EMAIL_ADDRESS][DOMAIN_NAME]"
drag, startPoint x: 585, startPoint y: 307, endPoint x: 549, endPoint y: 295, distance: 37.9
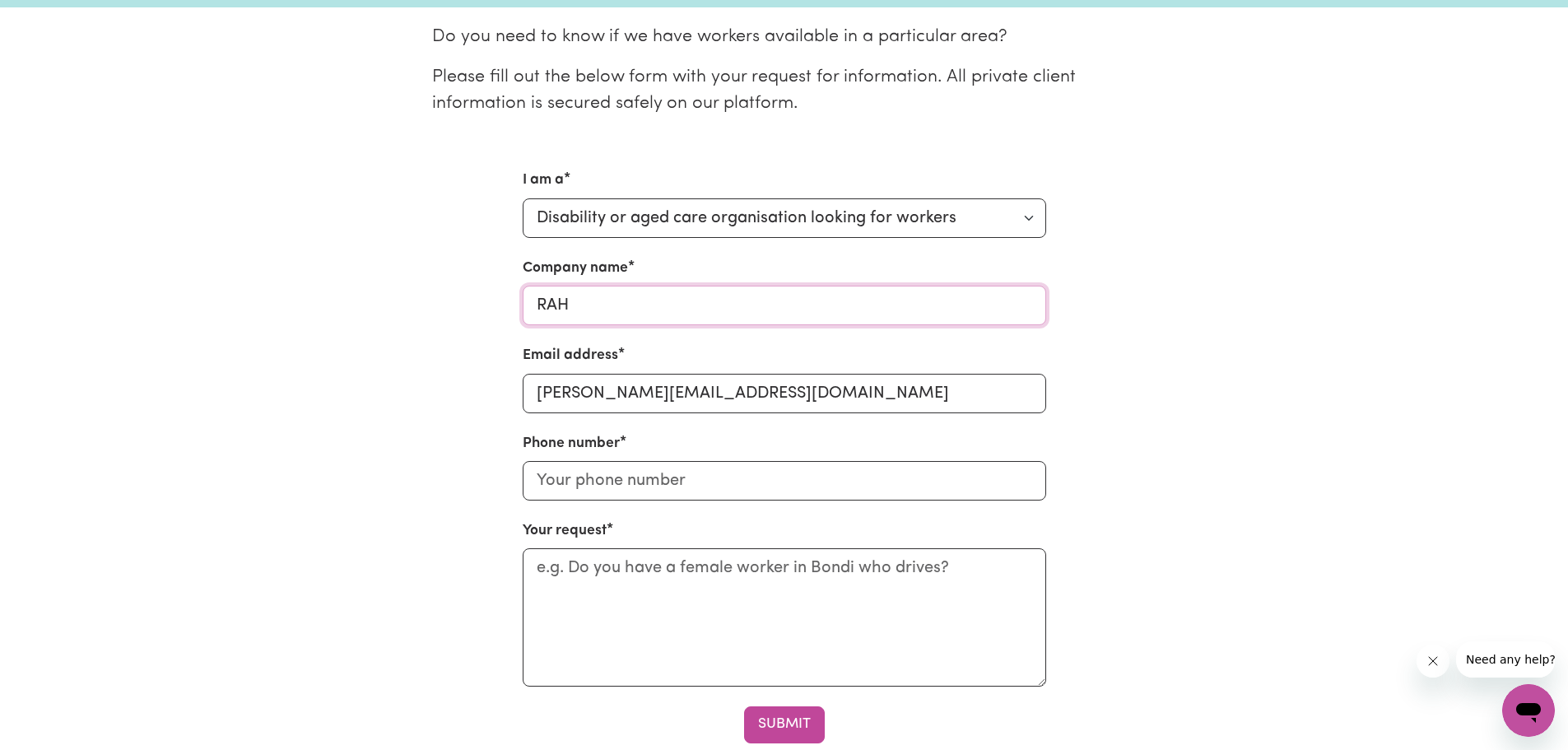
click at [549, 295] on input "RAH" at bounding box center [785, 306] width 524 height 39
click at [554, 306] on input "RIght At Home Sydney Randwick" at bounding box center [785, 306] width 524 height 39
type input "Right At Home [PERSON_NAME][GEOGRAPHIC_DATA]"
click at [623, 473] on input "Phone number" at bounding box center [785, 481] width 524 height 39
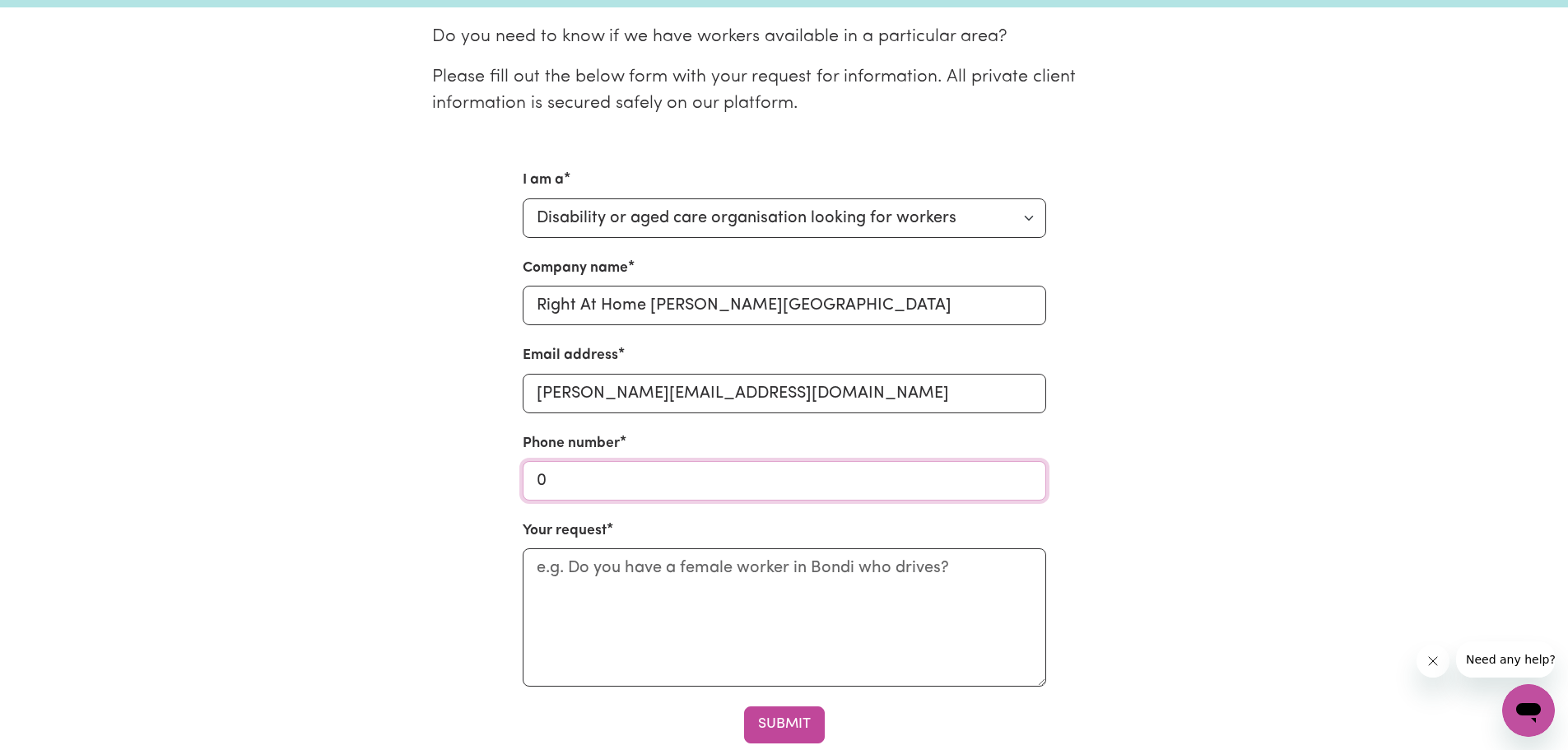
paste input "2 8358 6097"
type input "02 8358 6097"
click at [711, 573] on textarea "Your request" at bounding box center [785, 618] width 524 height 138
click at [704, 569] on textarea "In need of a Turkish-Speaking Care Worker for Padstow" at bounding box center [785, 618] width 524 height 138
click at [989, 580] on textarea "In need of a Turkish-speaking Care Worker for Padstow" at bounding box center [785, 618] width 524 height 138
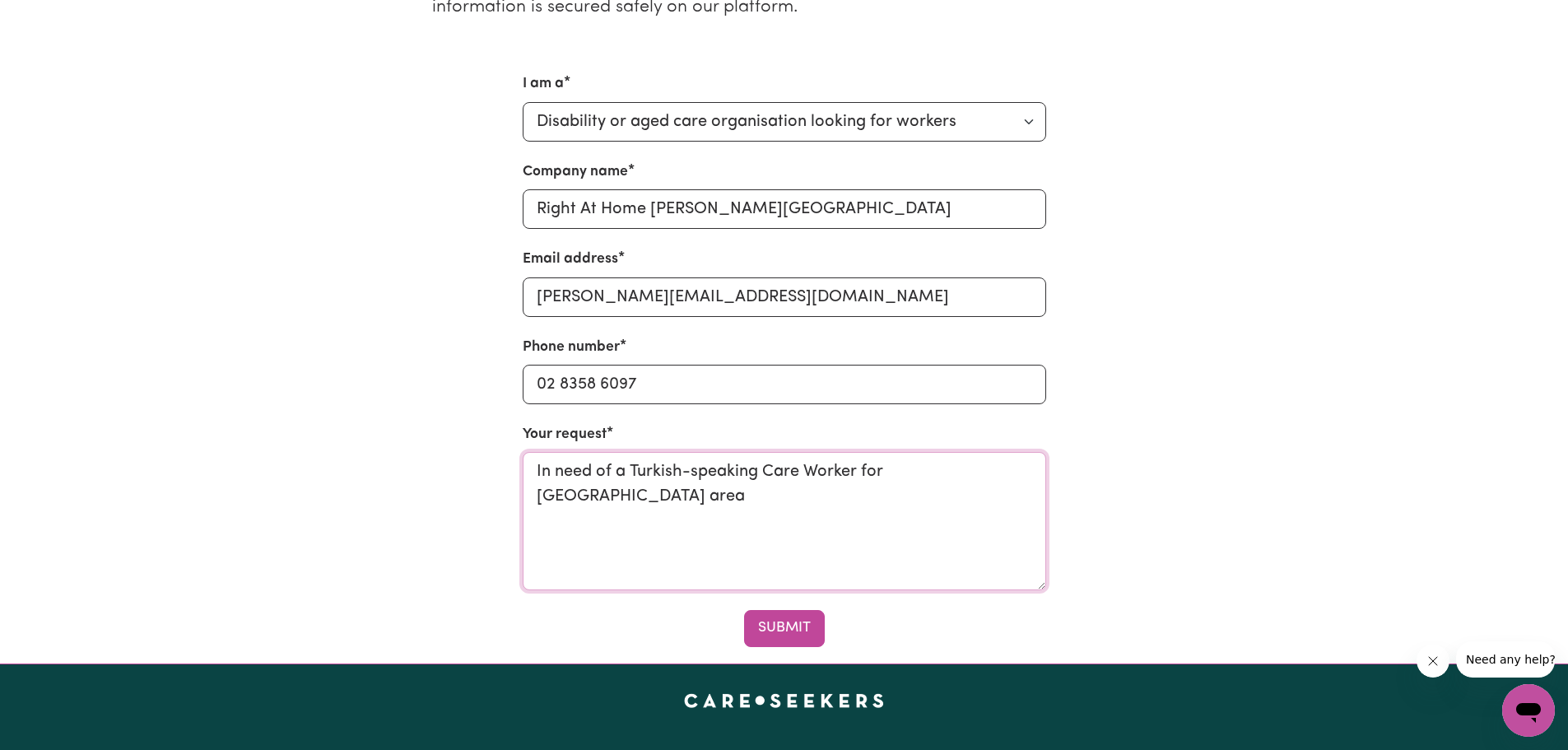
scroll to position [521, 0]
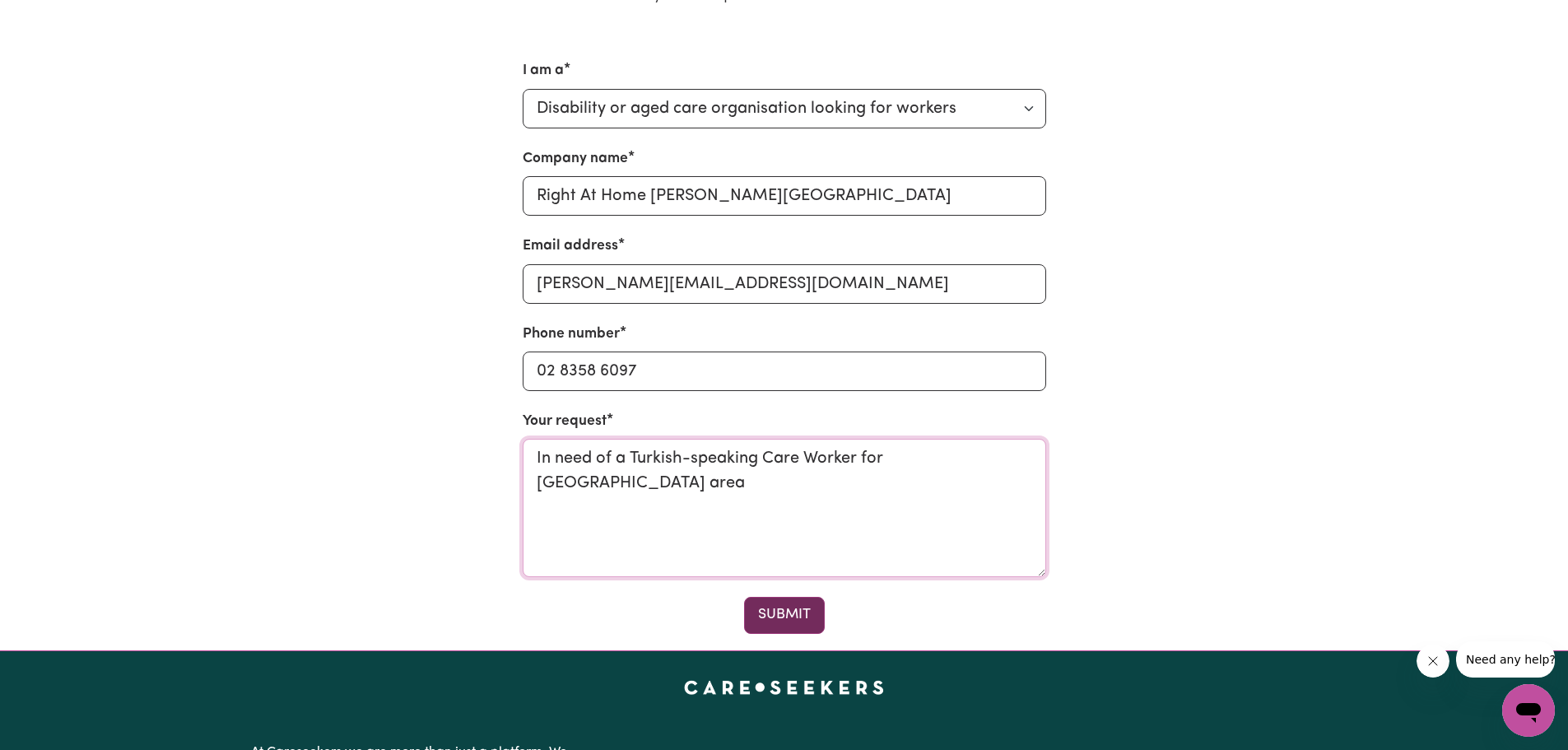
type textarea "In need of a Turkish-speaking Care Worker for Padstow area"
click at [809, 606] on button "Submit" at bounding box center [785, 615] width 81 height 36
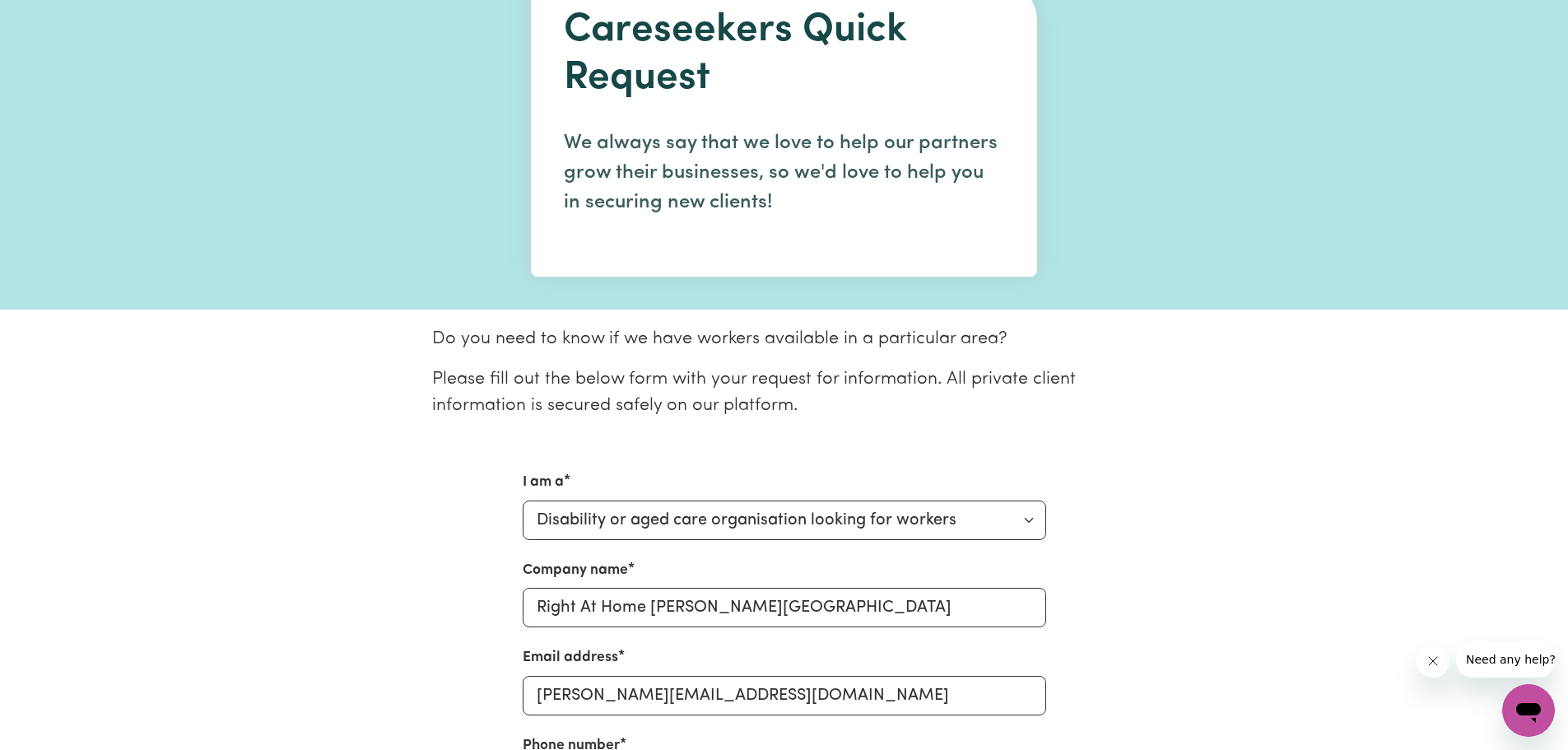
scroll to position [0, 0]
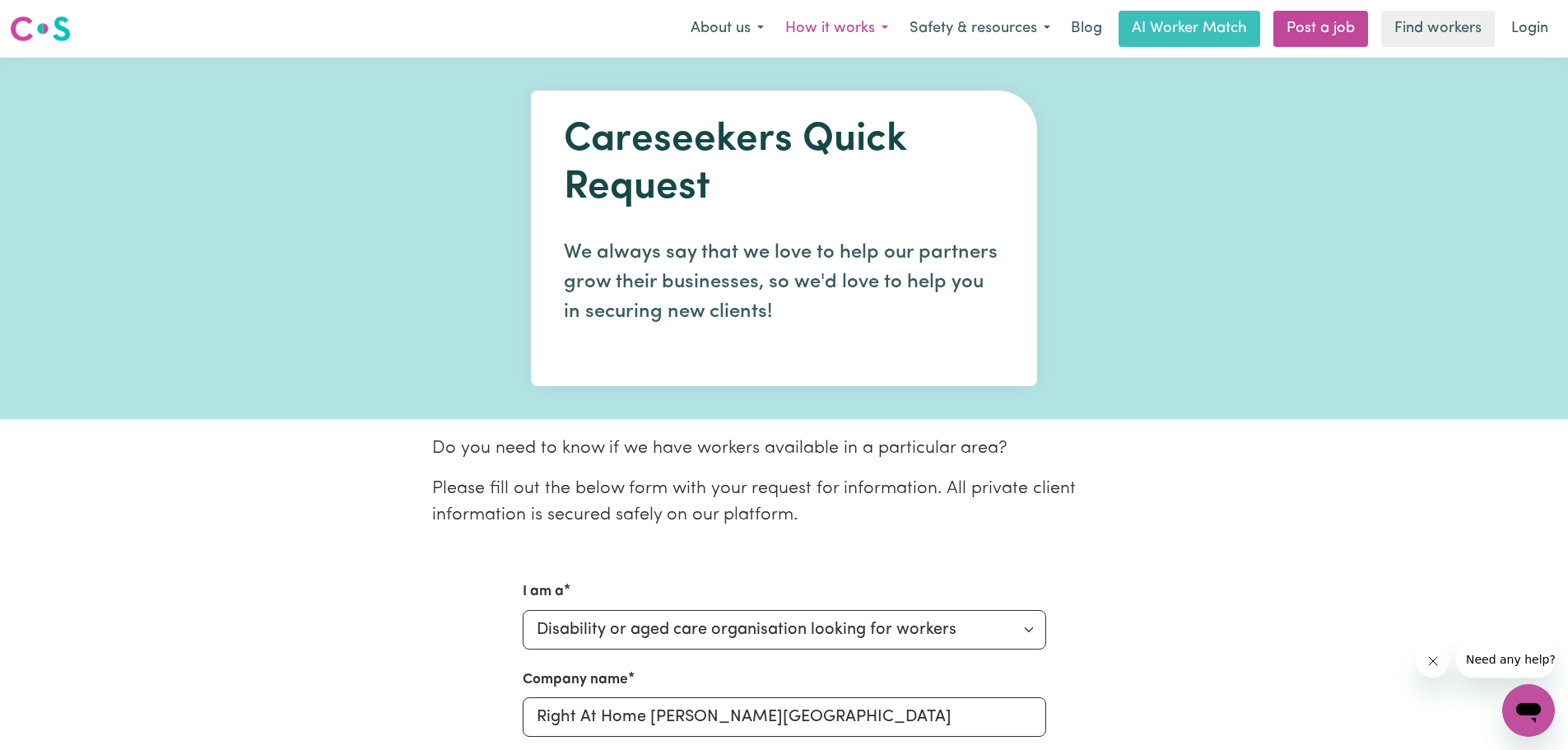
click at [867, 35] on button "How it works" at bounding box center [836, 29] width 124 height 34
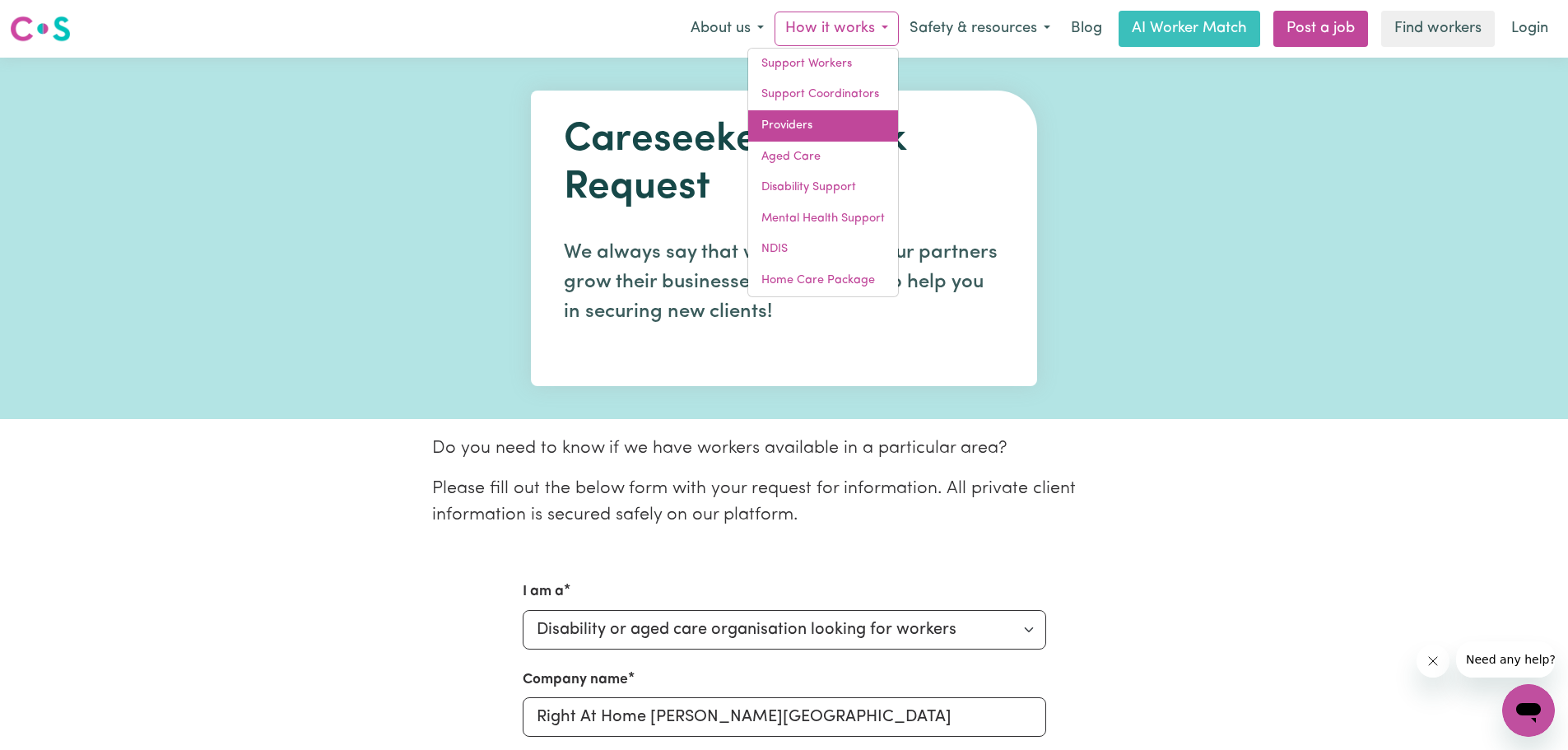
click at [857, 121] on link "Providers" at bounding box center [823, 126] width 150 height 32
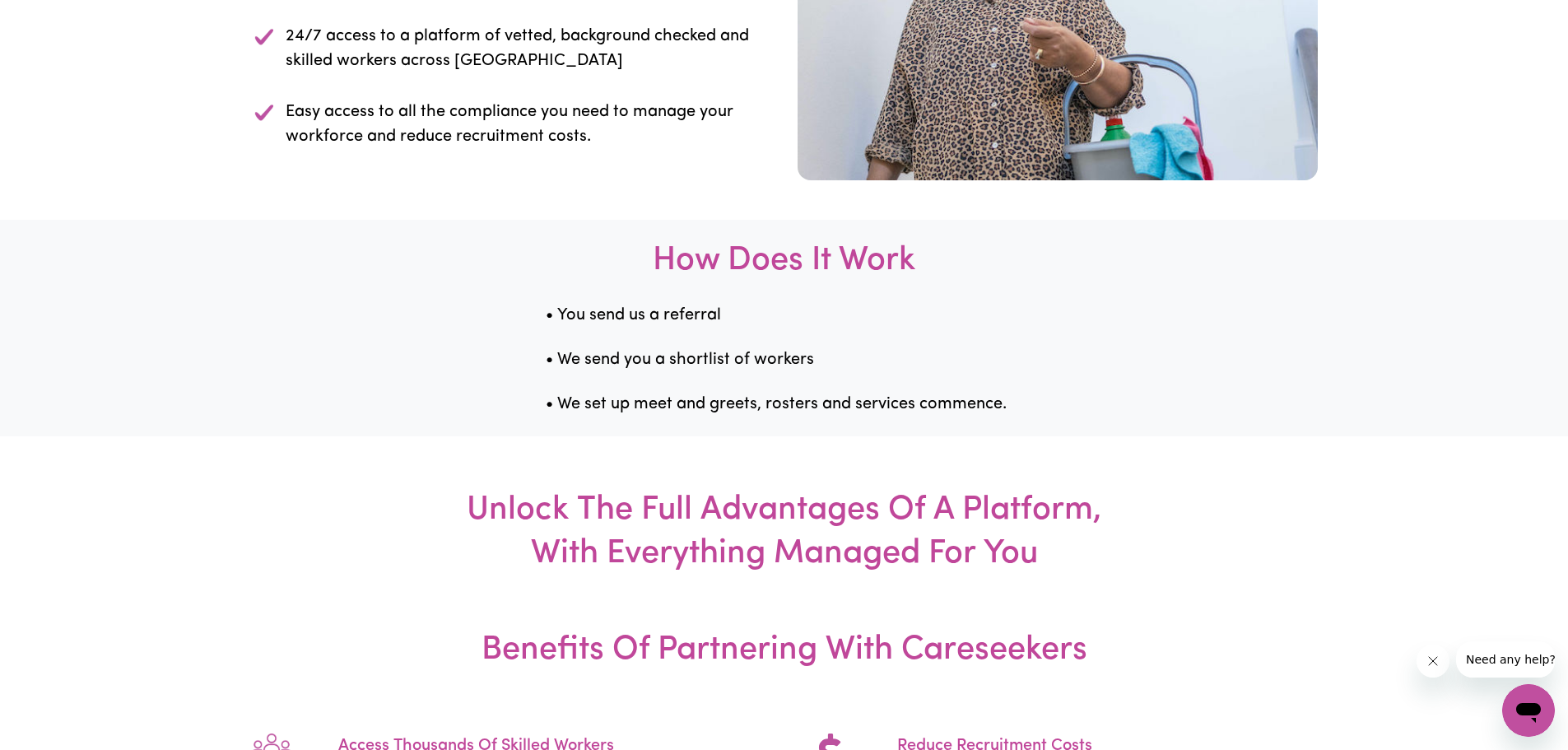
scroll to position [1834, 0]
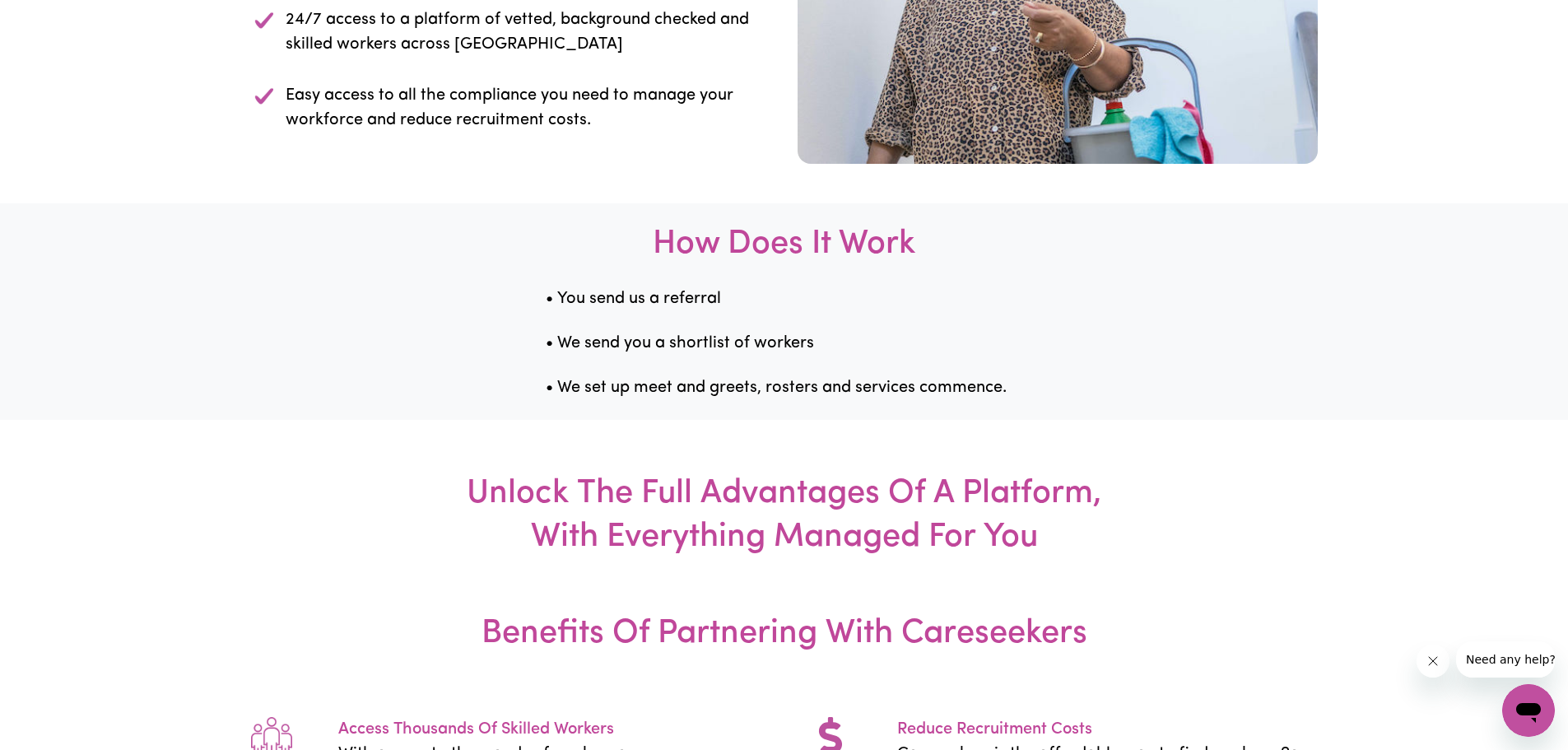
drag, startPoint x: 297, startPoint y: 169, endPoint x: 667, endPoint y: 249, distance: 378.5
click at [667, 146] on div "Submit online referrals for workers whenever you need one! Have your own dedica…" at bounding box center [511, 6] width 520 height 279
click at [654, 57] on p "24/7 access to a platform of vetted, background checked and skilled workers acr…" at bounding box center [522, 33] width 473 height 49
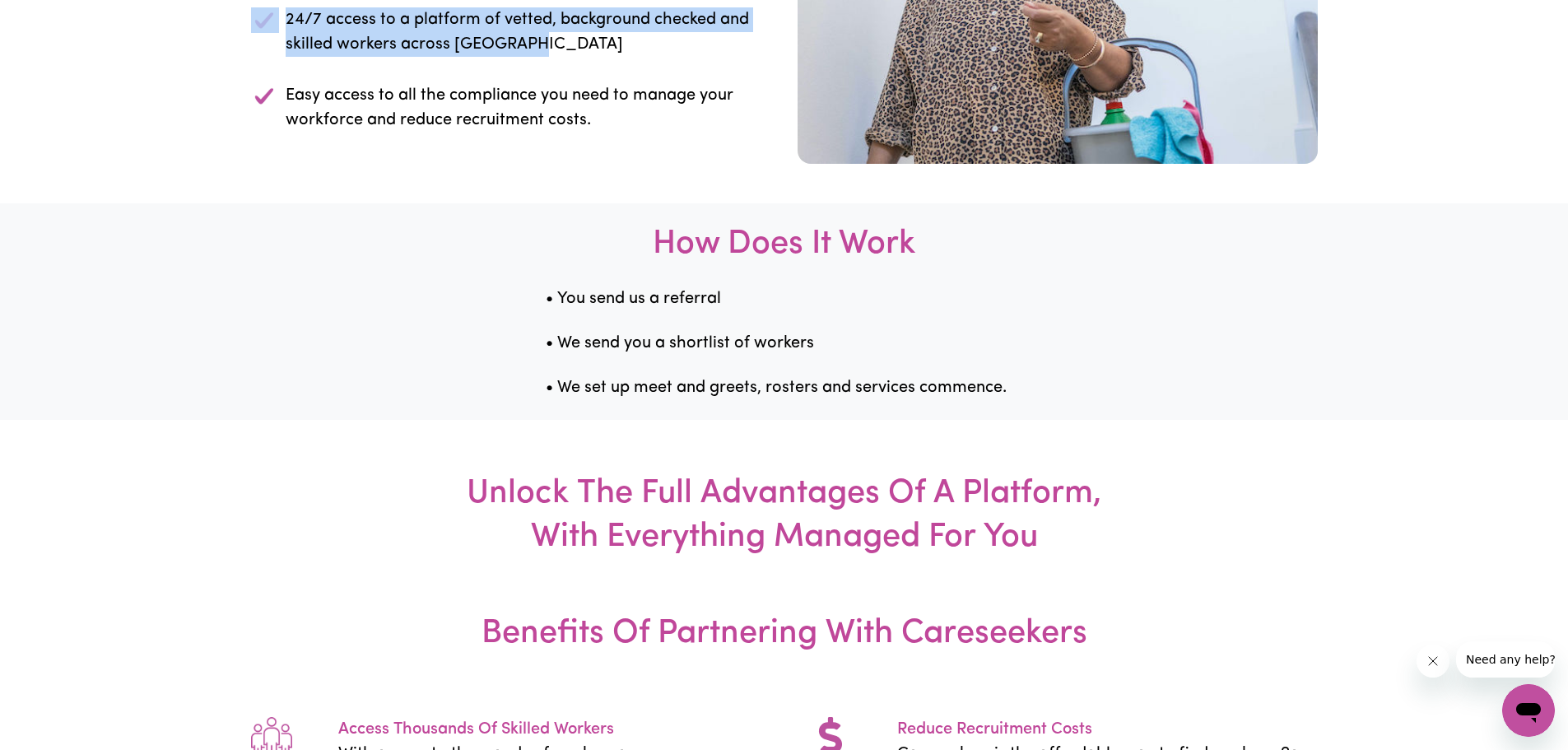
drag, startPoint x: 554, startPoint y: 328, endPoint x: 228, endPoint y: 294, distance: 327.8
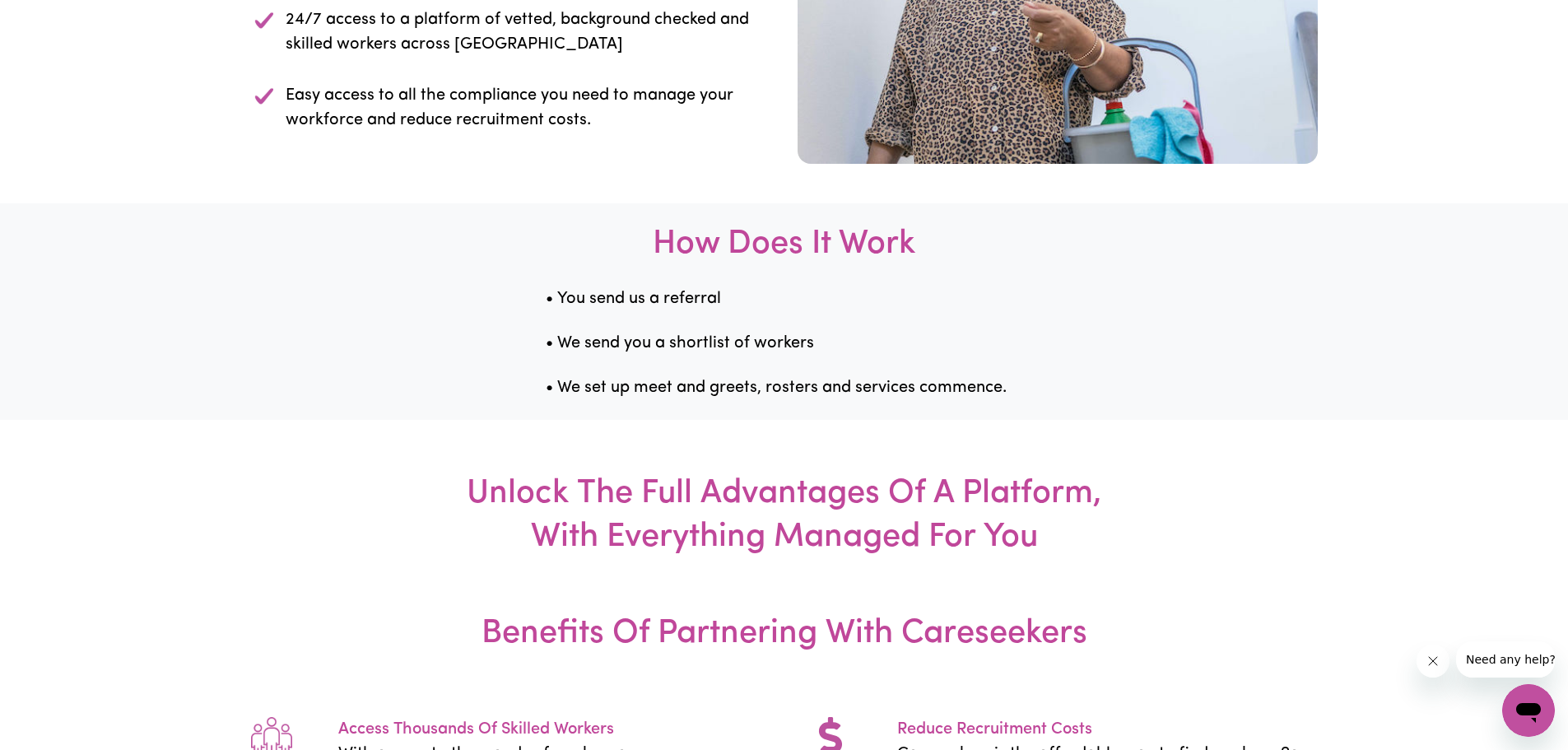
click at [731, 133] on p "Easy access to all the compliance you need to manage your workforce and reduce …" at bounding box center [522, 107] width 473 height 49
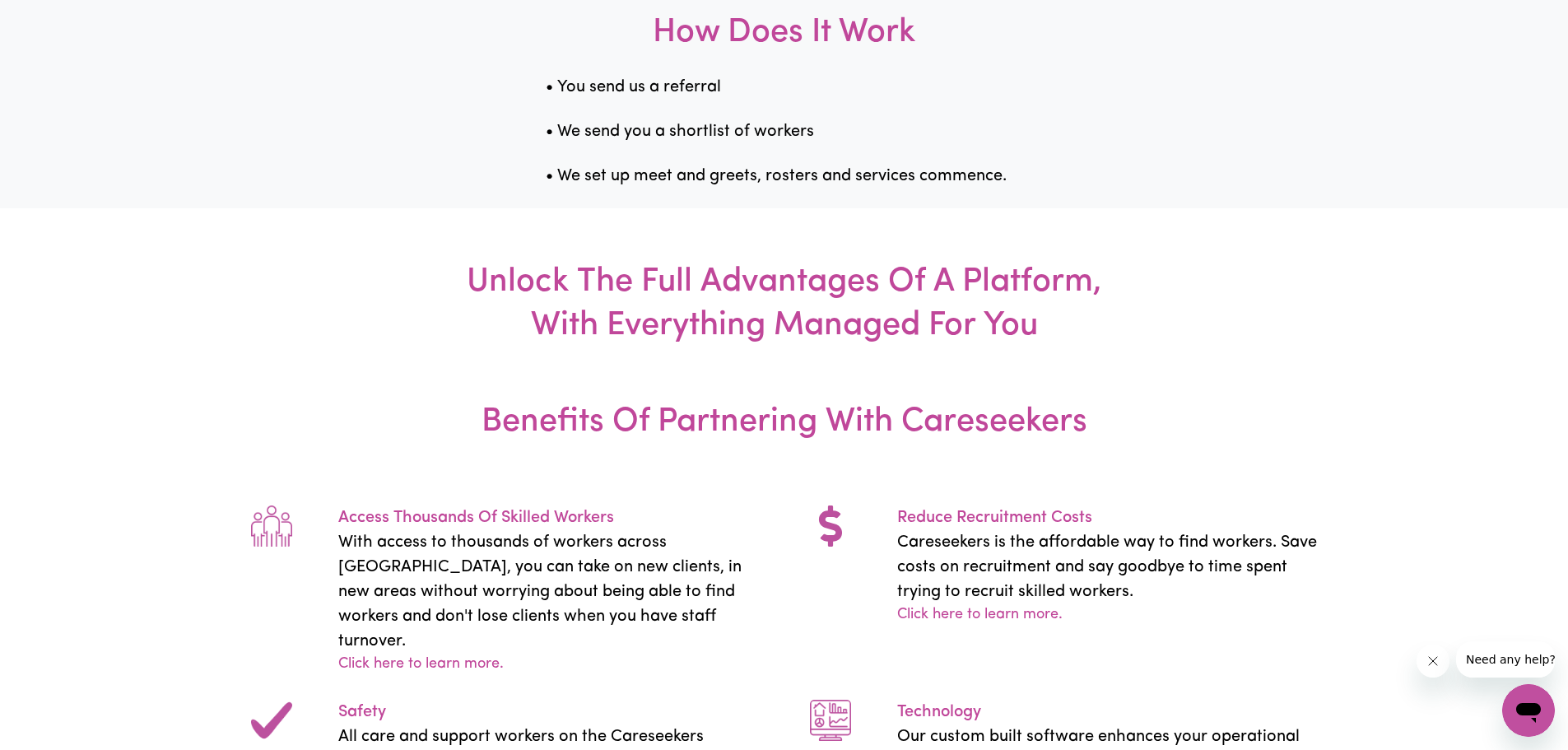
scroll to position [2055, 0]
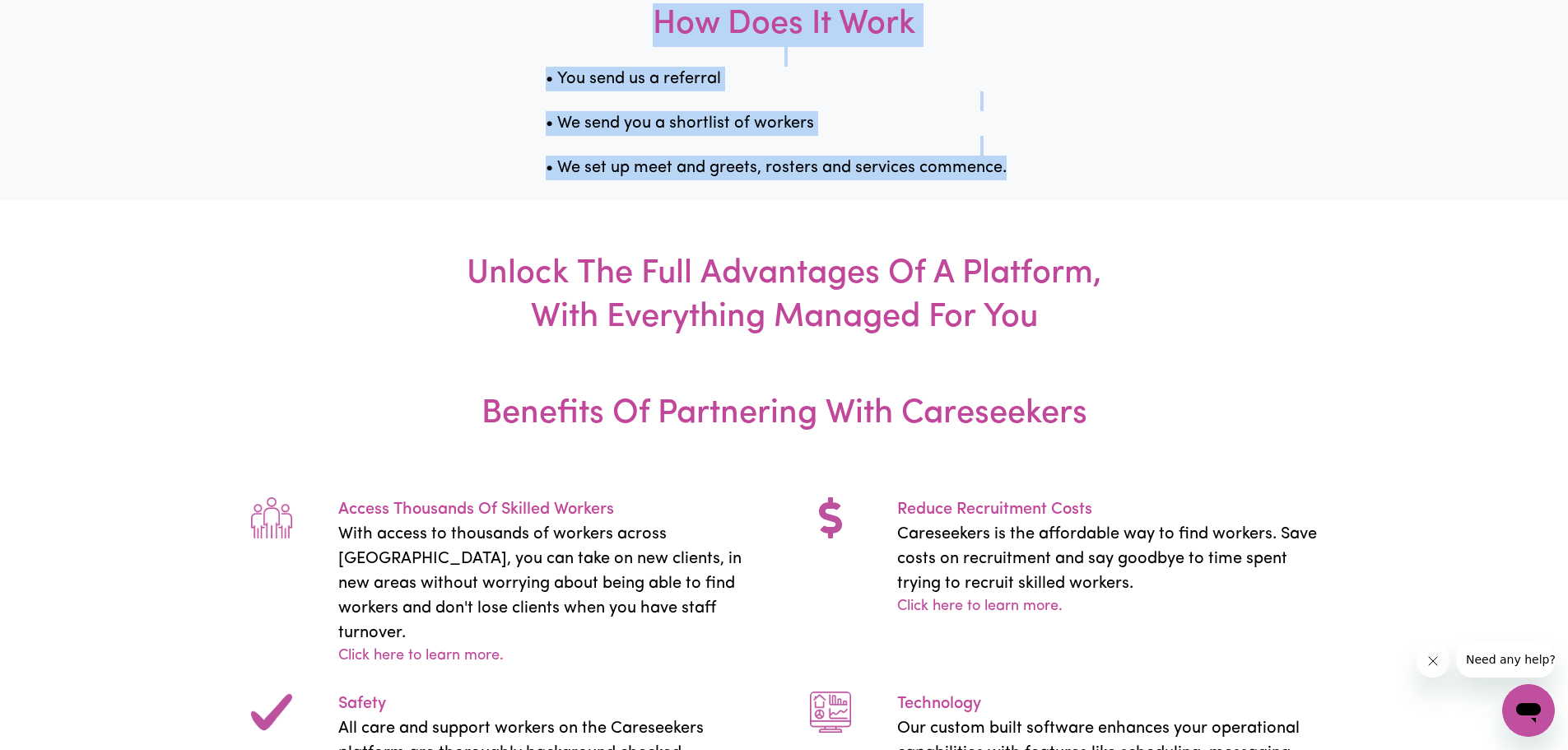
drag, startPoint x: 635, startPoint y: 298, endPoint x: 1038, endPoint y: 443, distance: 428.3
click at [1038, 200] on div "How Does It Work • You send us a referral • We send you a shortlist of workers …" at bounding box center [784, 92] width 1568 height 217
drag, startPoint x: 1040, startPoint y: 443, endPoint x: 1052, endPoint y: 441, distance: 12.2
click at [1041, 180] on p "• We set up meet and greets, rosters and services commence." at bounding box center [980, 168] width 870 height 25
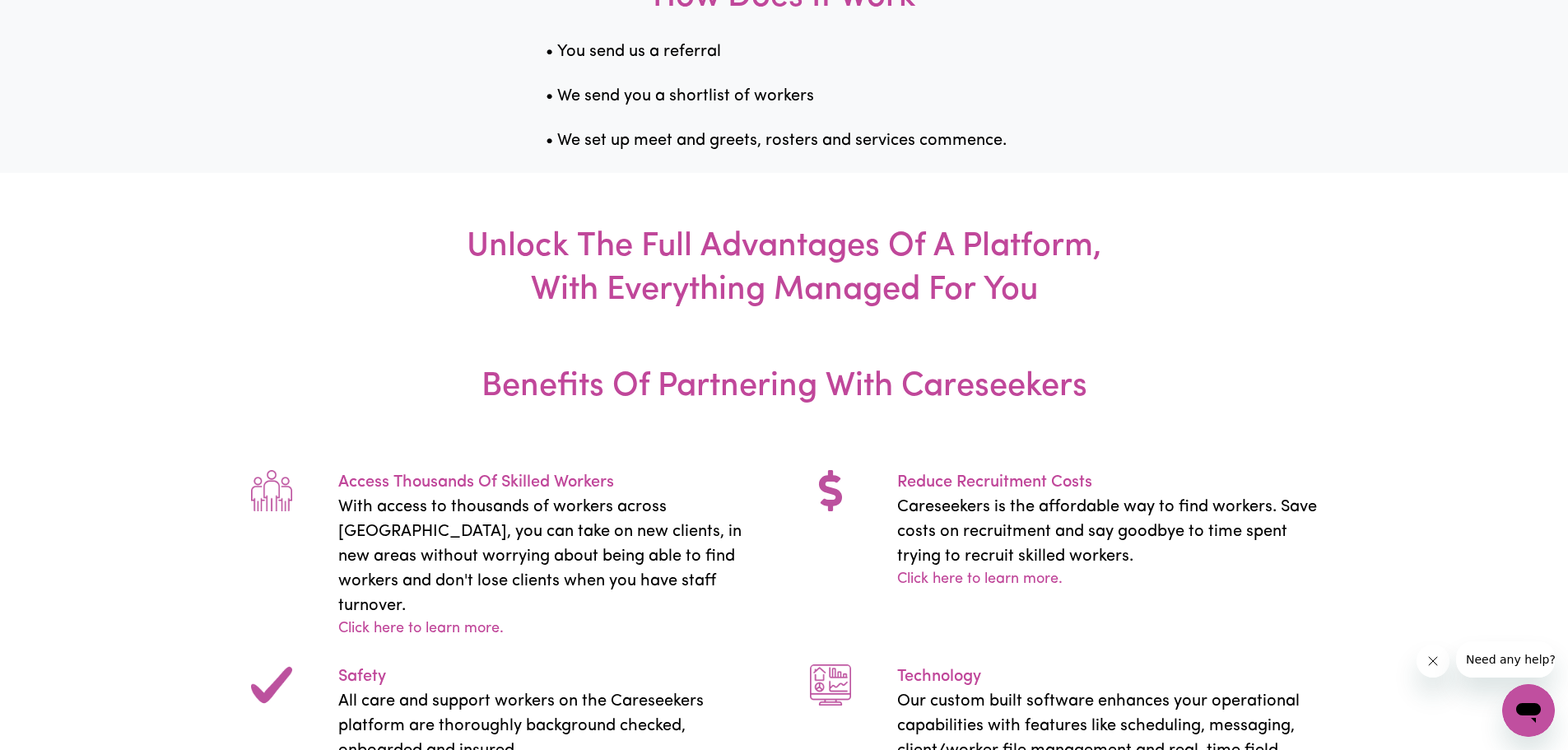
click at [880, 366] on h3 "Unlock The Full Advantages Of A Platform, With Everything Managed For You" at bounding box center [784, 270] width 706 height 193
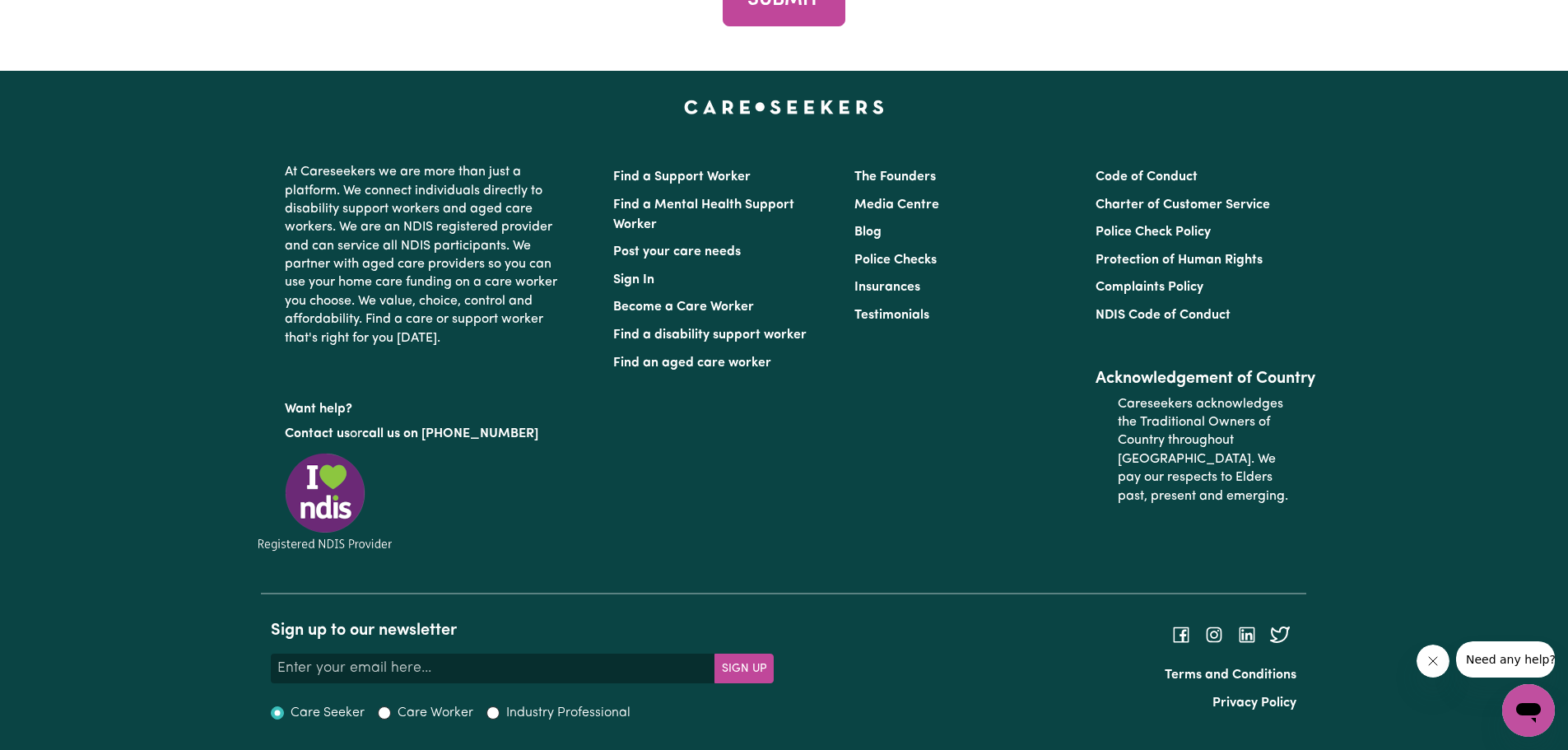
scroll to position [6288, 0]
drag, startPoint x: 1132, startPoint y: 206, endPoint x: 1126, endPoint y: 218, distance: 13.4
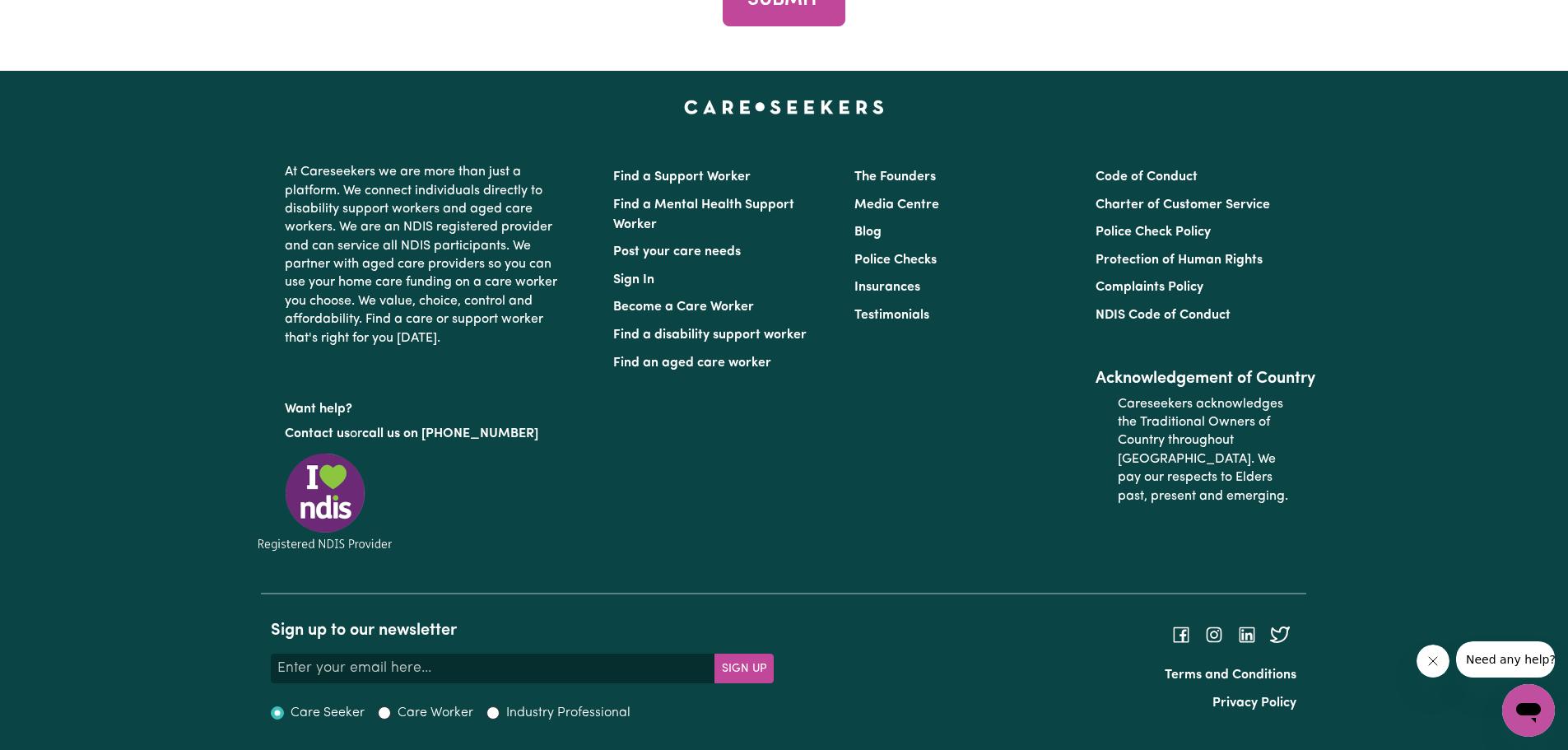
drag, startPoint x: 564, startPoint y: 145, endPoint x: 660, endPoint y: 129, distance: 97.3
drag, startPoint x: 554, startPoint y: 147, endPoint x: 636, endPoint y: 201, distance: 98.2
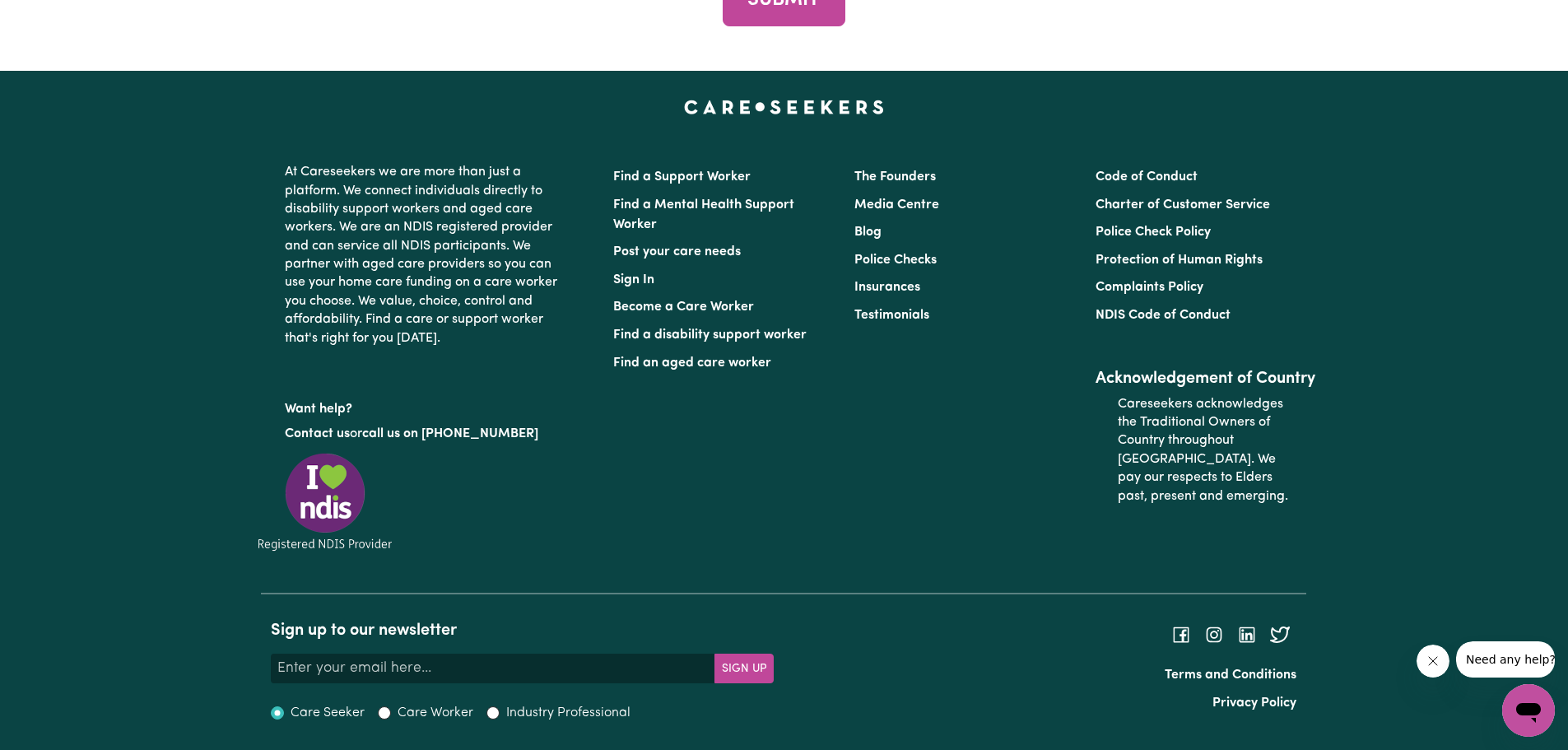
drag, startPoint x: 645, startPoint y: 233, endPoint x: 563, endPoint y: 239, distance: 82.2
